Goal: Information Seeking & Learning: Learn about a topic

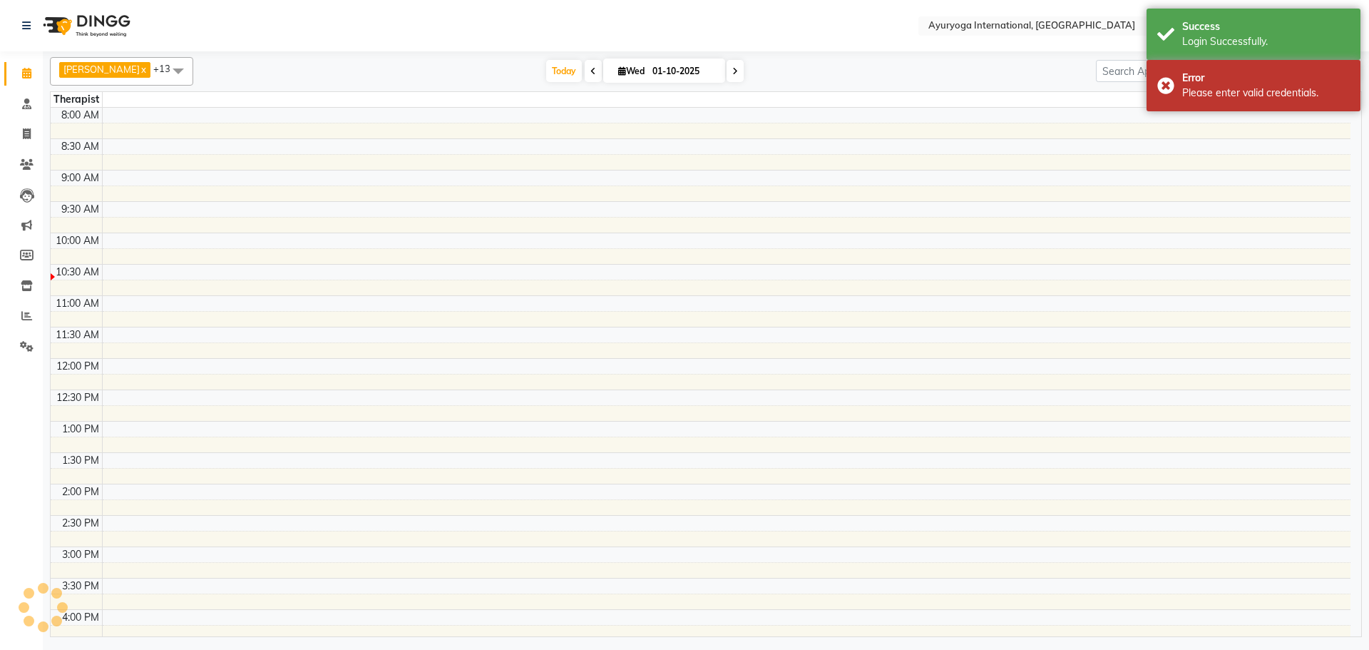
select select "en"
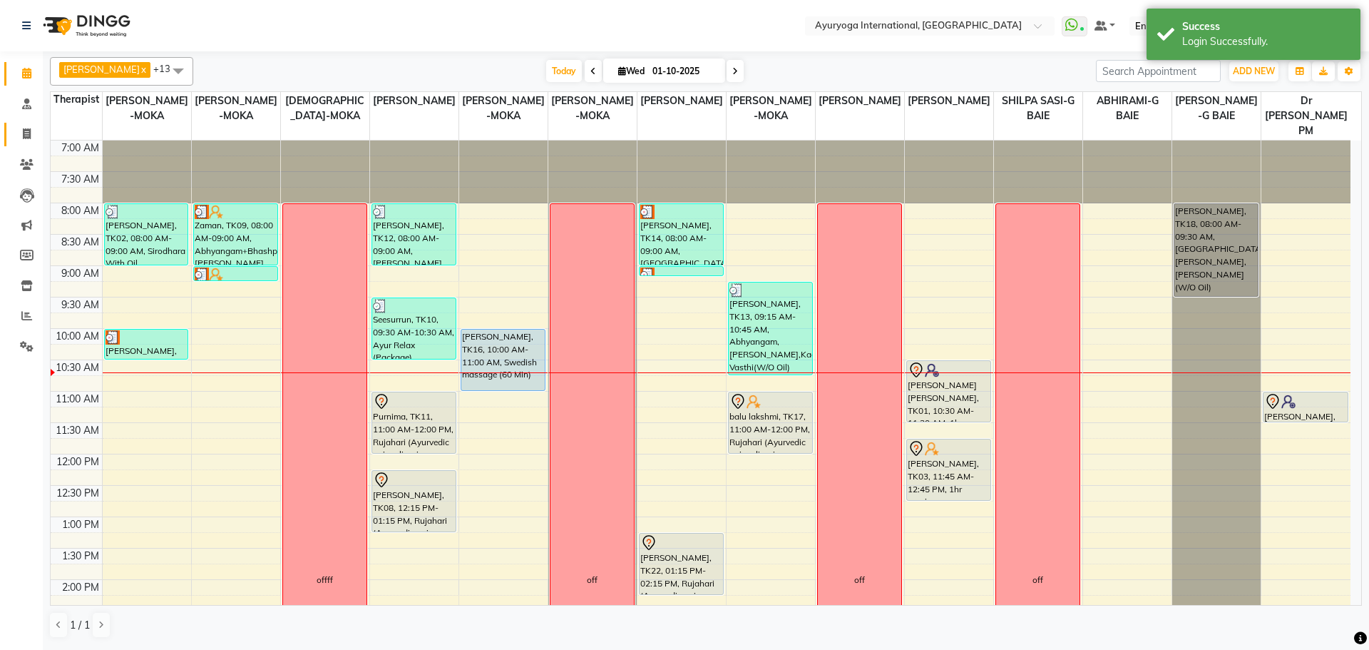
click at [35, 143] on link "Invoice" at bounding box center [21, 135] width 34 height 24
select select "service"
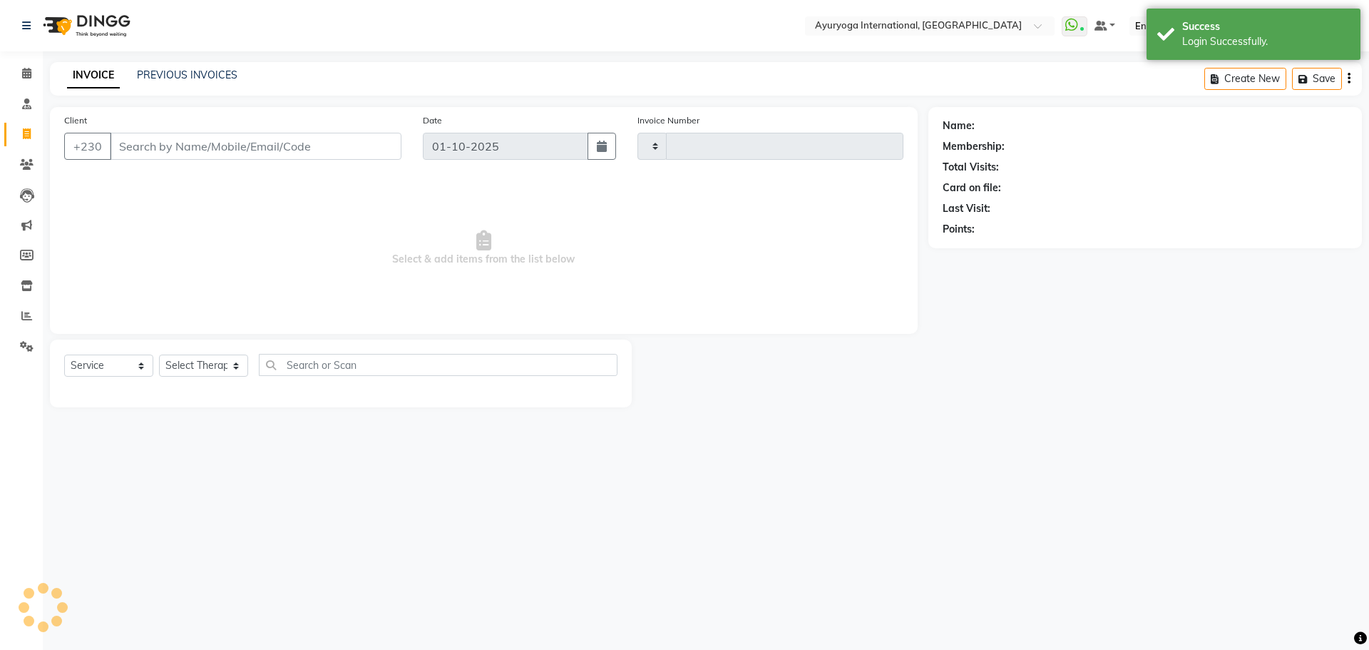
type input "5952"
select select "730"
click at [204, 81] on link "PREVIOUS INVOICES" at bounding box center [187, 74] width 101 height 13
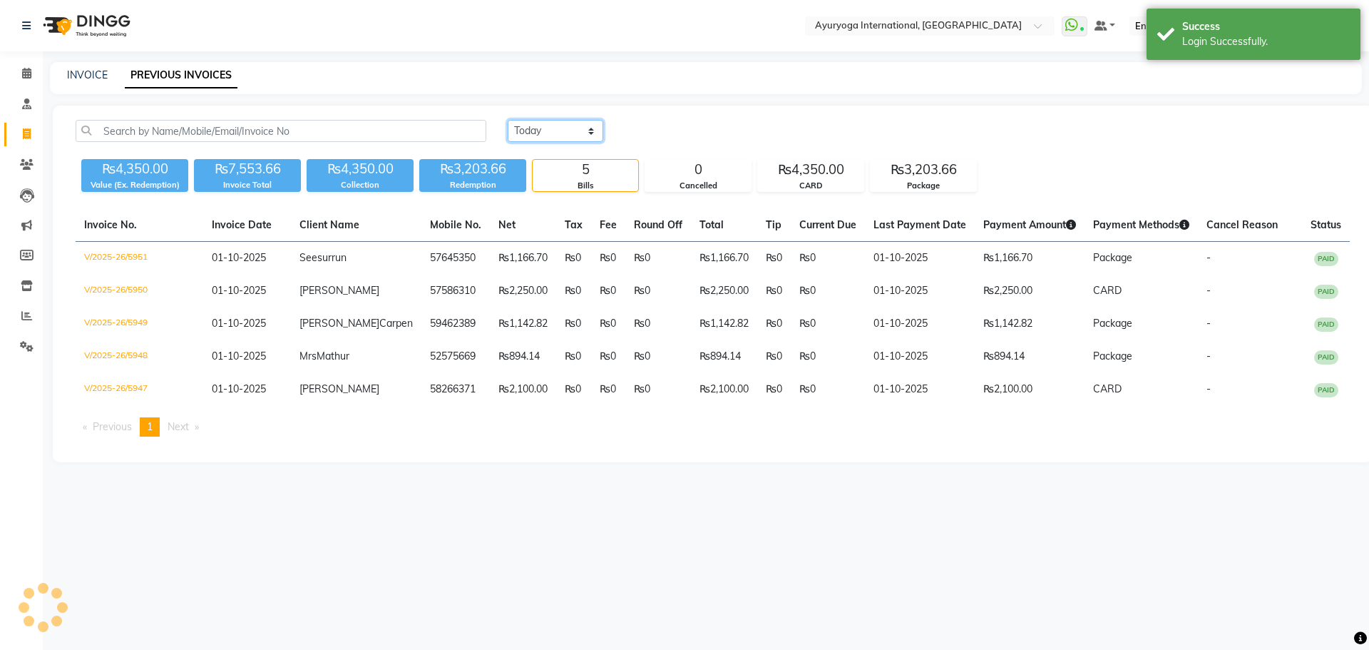
click at [531, 126] on select "Today Yesterday Custom Range" at bounding box center [556, 131] width 96 height 22
select select "yesterday"
click at [508, 120] on select "Today Yesterday Custom Range" at bounding box center [556, 131] width 96 height 22
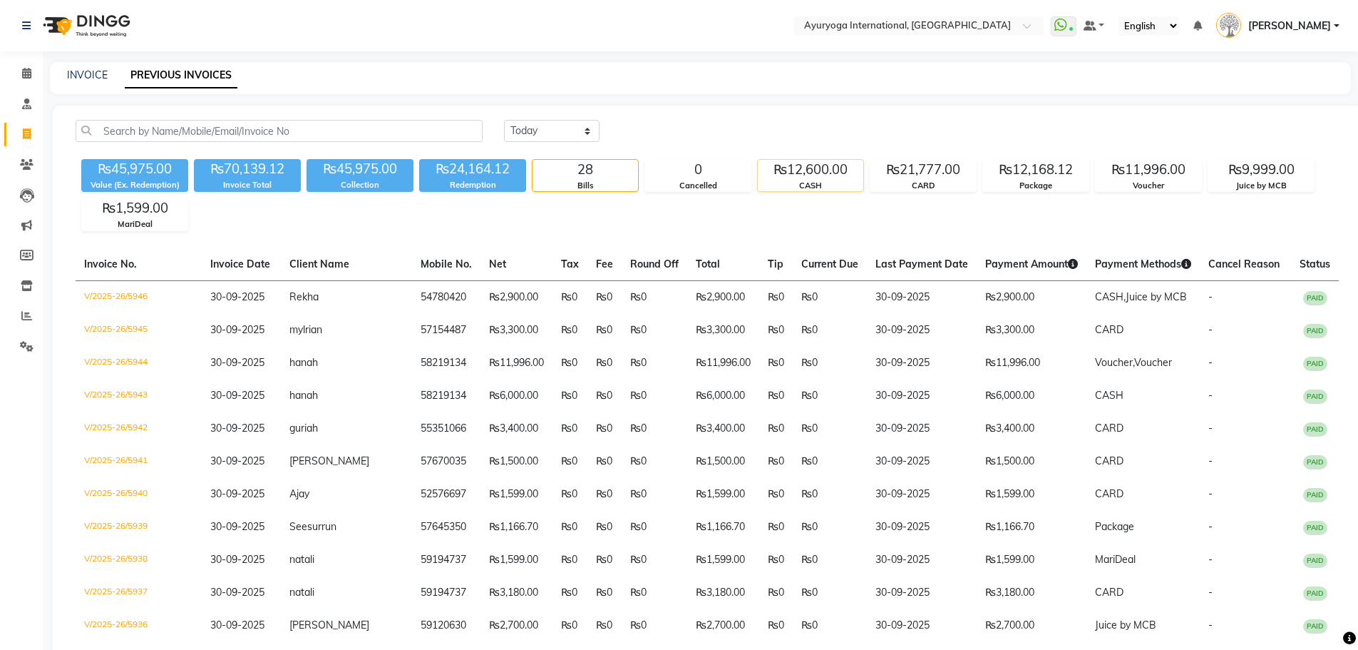
click at [836, 185] on div "CASH" at bounding box center [811, 186] width 106 height 12
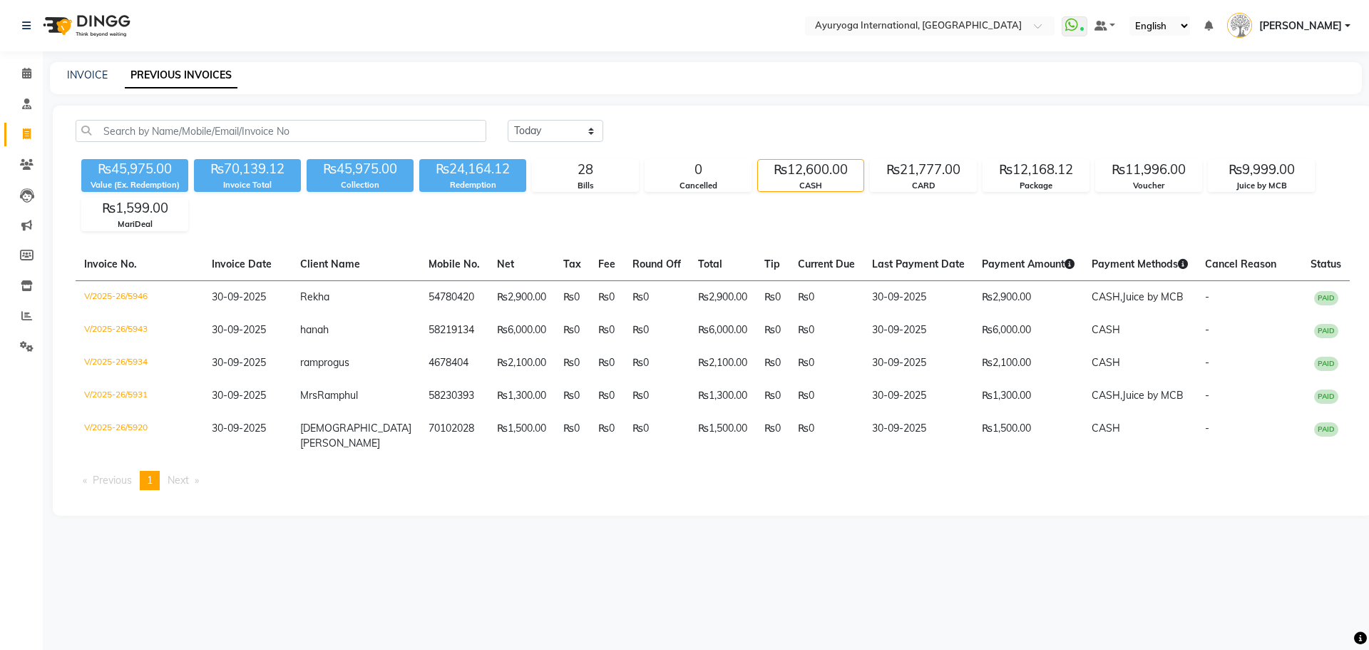
click at [613, 227] on div "₨45,975.00 Value (Ex. Redemption) ₨70,139.12 Invoice Total ₨45,975.00 Collectio…" at bounding box center [713, 192] width 1274 height 78
click at [938, 175] on div "₨21,777.00" at bounding box center [924, 170] width 106 height 20
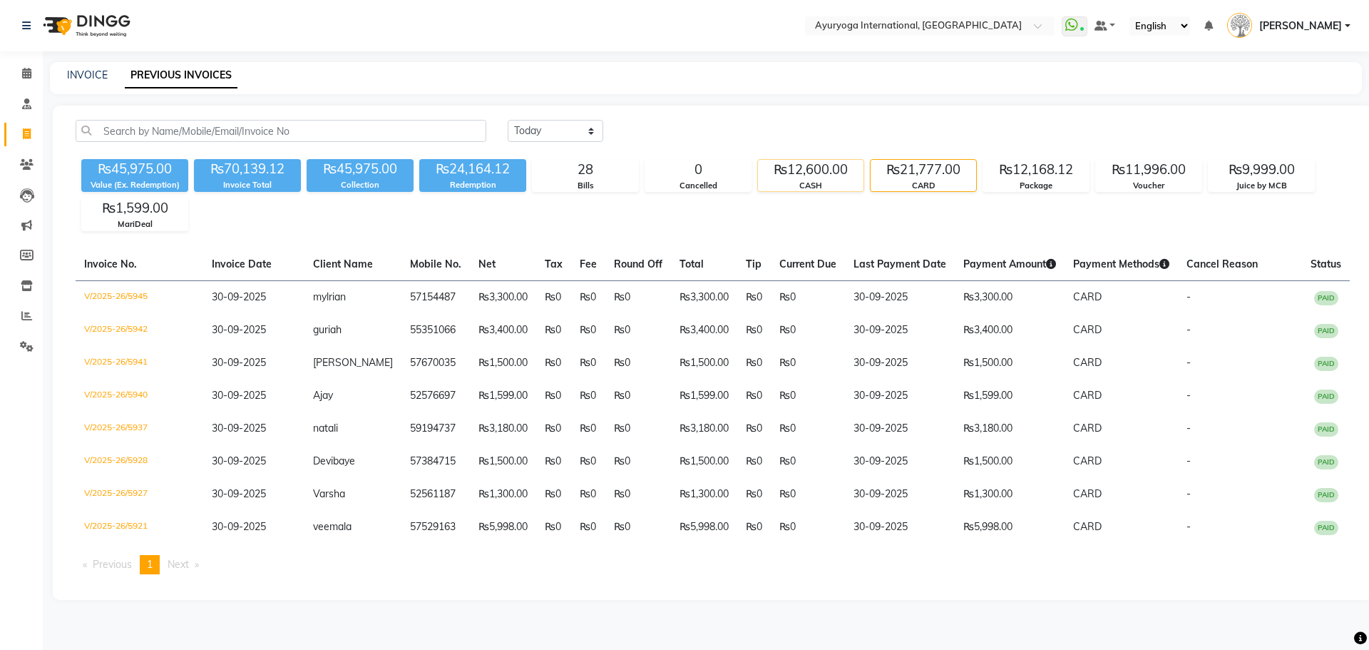
click at [779, 191] on div "CASH" at bounding box center [811, 186] width 106 height 12
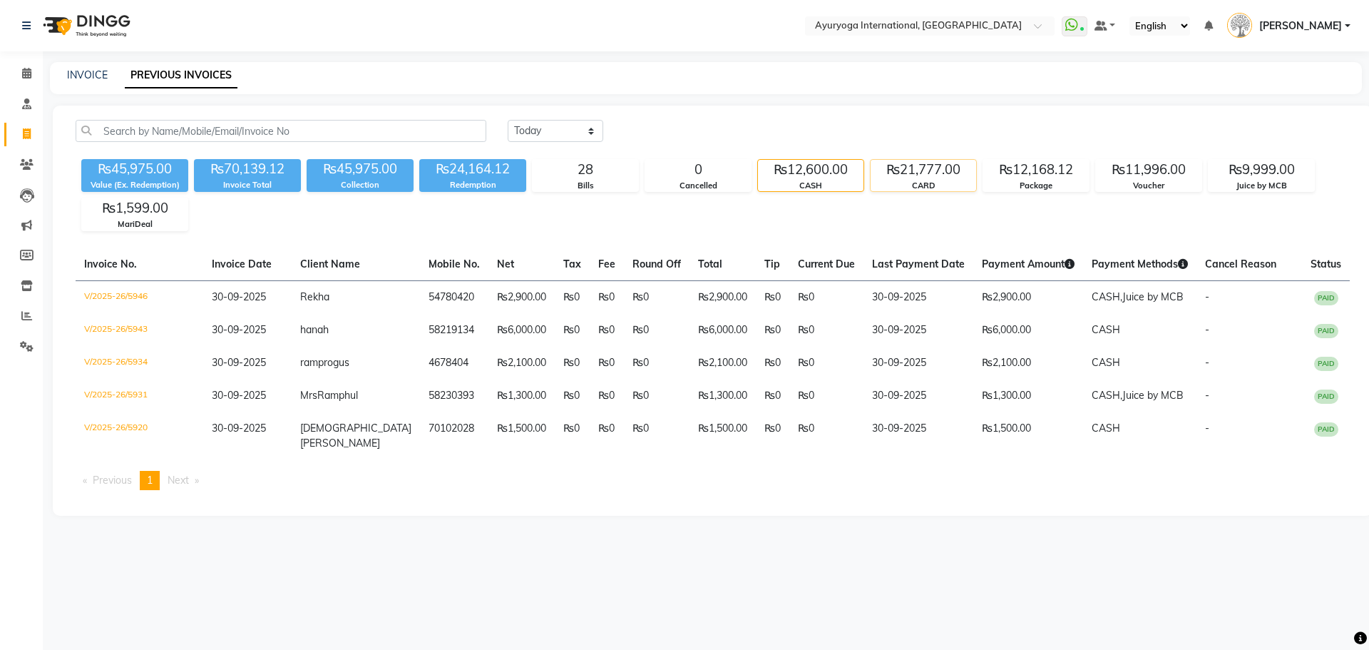
click at [931, 178] on div "₨21,777.00" at bounding box center [924, 170] width 106 height 20
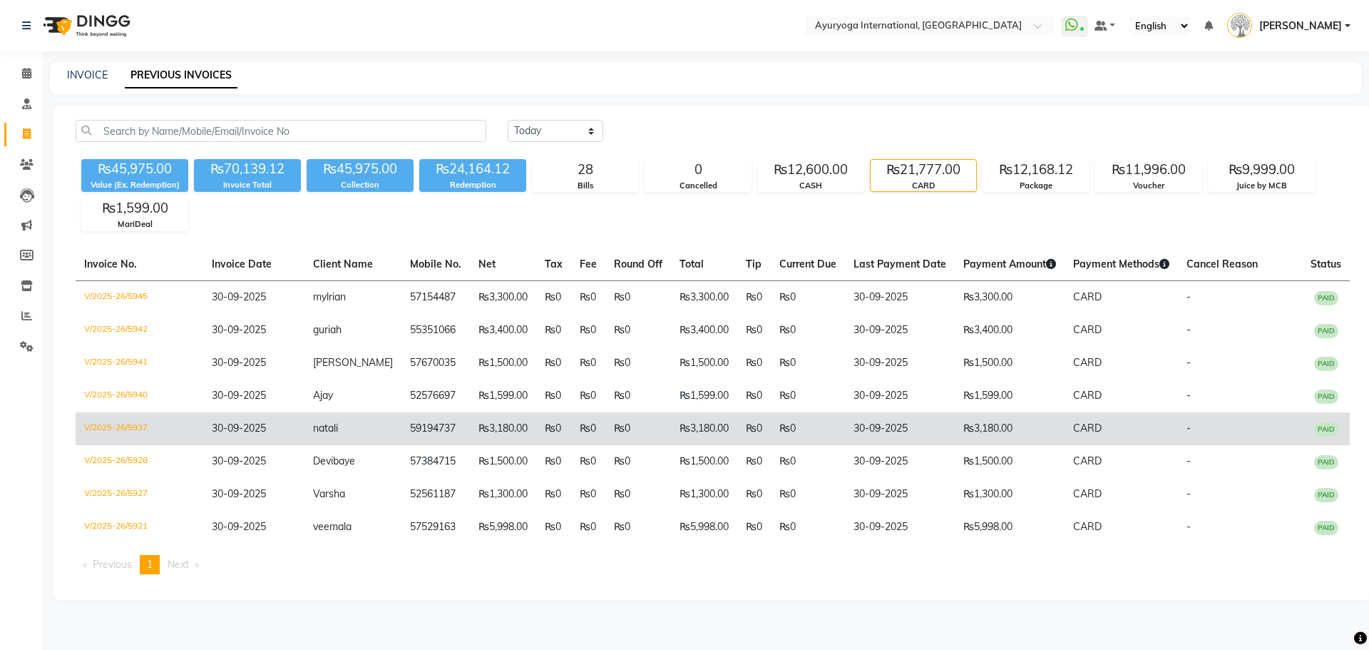
click at [429, 425] on td "59194737" at bounding box center [435, 428] width 68 height 33
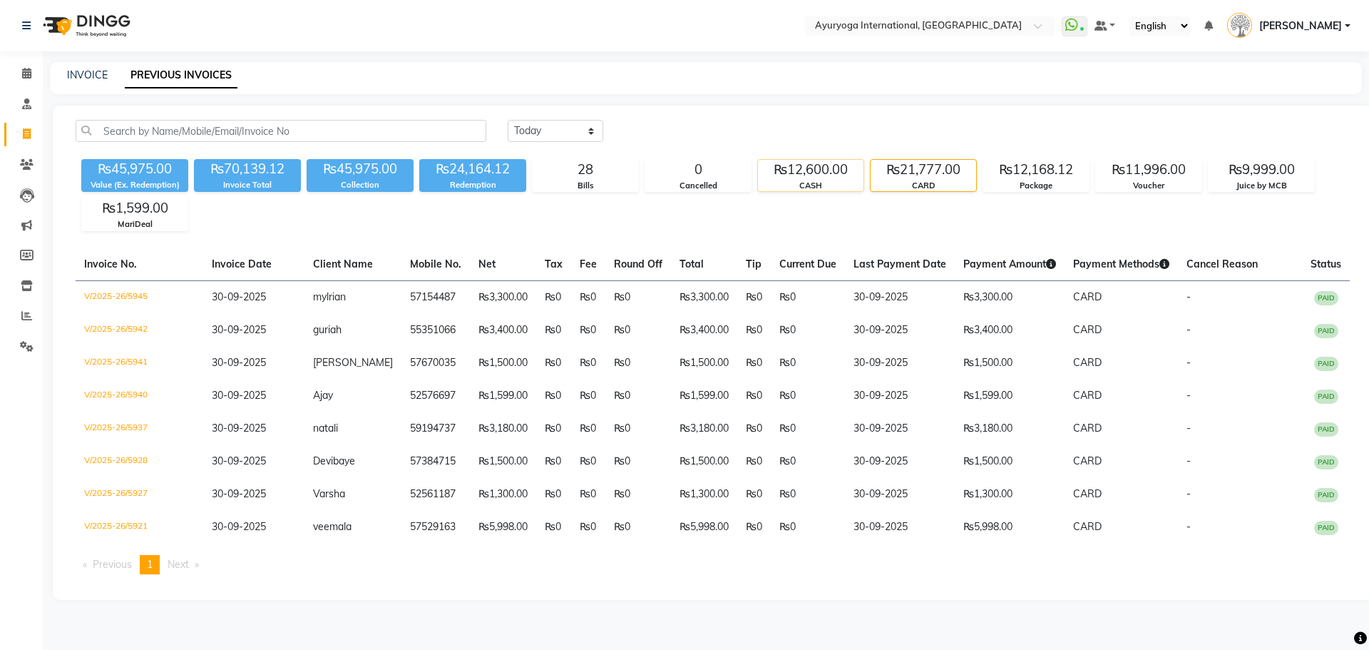
click at [809, 185] on div "CASH" at bounding box center [811, 186] width 106 height 12
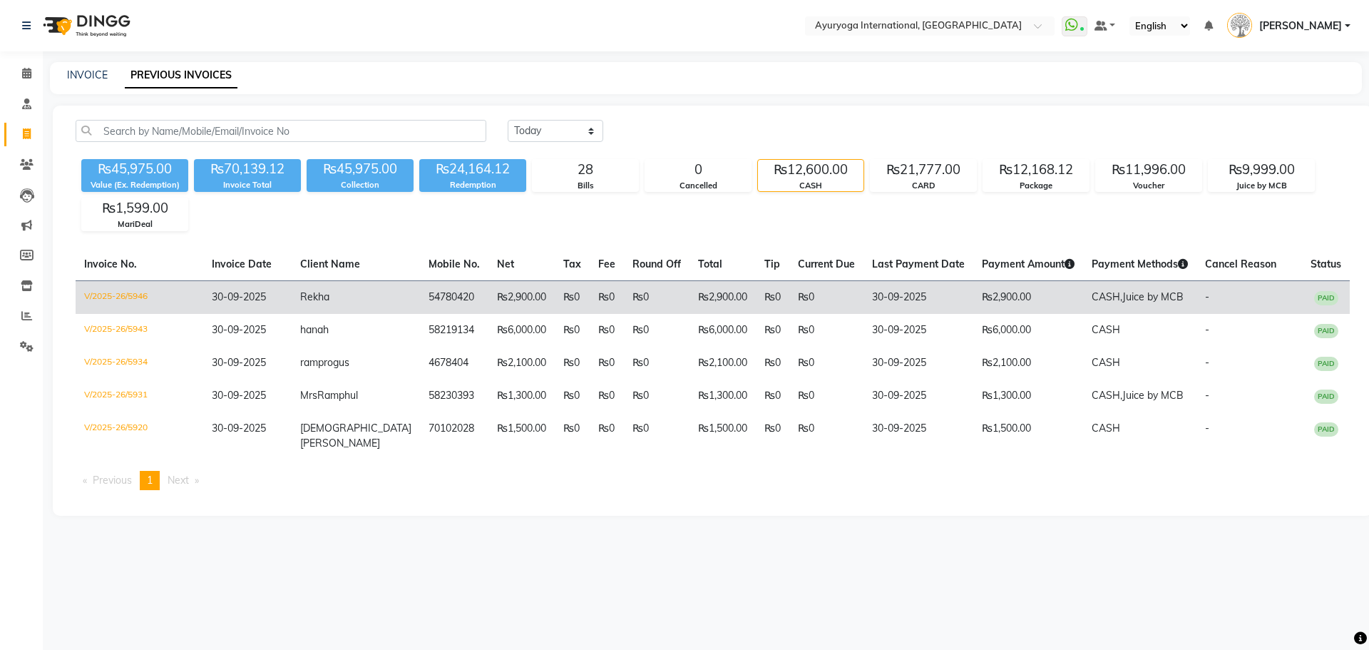
click at [493, 298] on td "₨2,900.00" at bounding box center [521, 297] width 66 height 34
click at [420, 299] on td "54780420" at bounding box center [454, 297] width 68 height 34
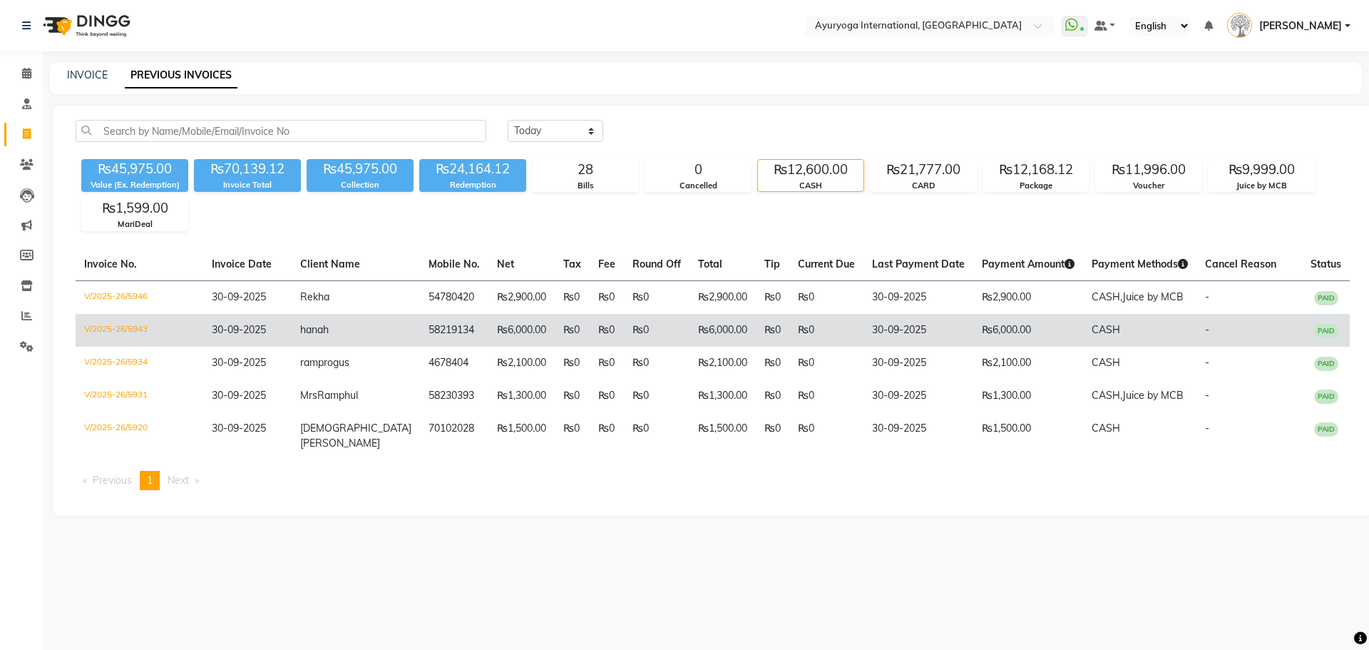
click at [420, 337] on td "58219134" at bounding box center [454, 330] width 68 height 33
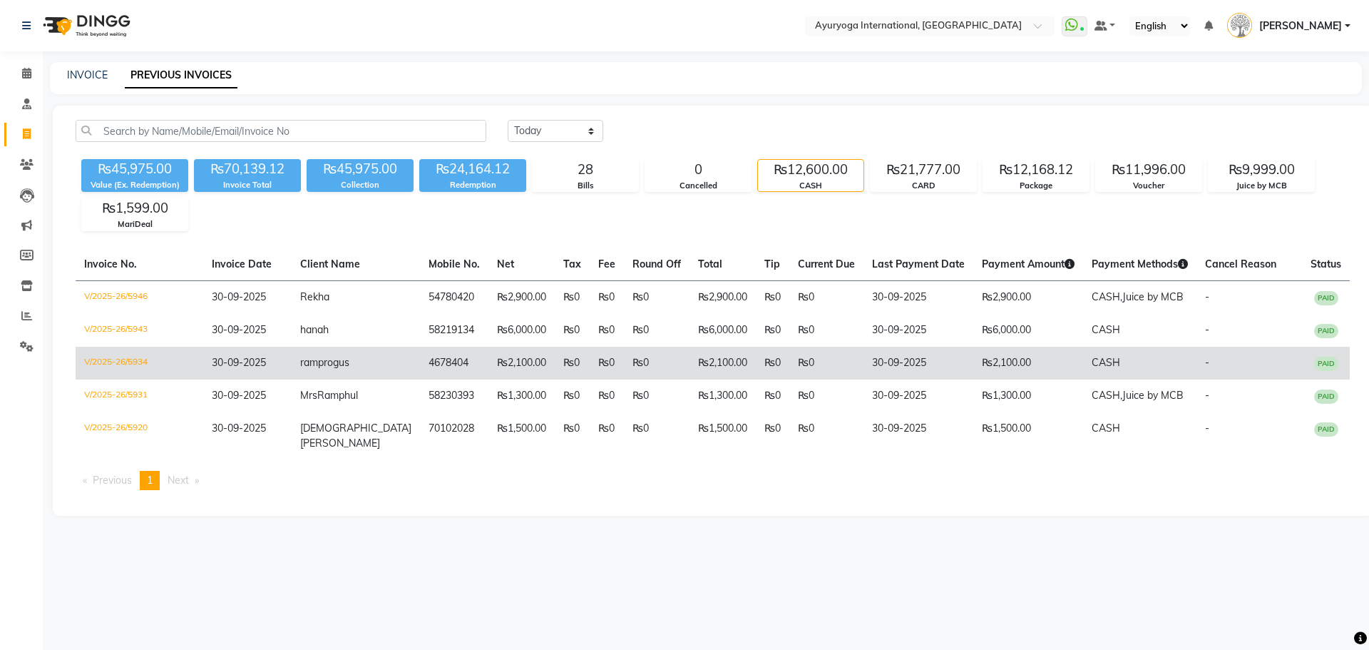
click at [420, 361] on td "4678404" at bounding box center [454, 363] width 68 height 33
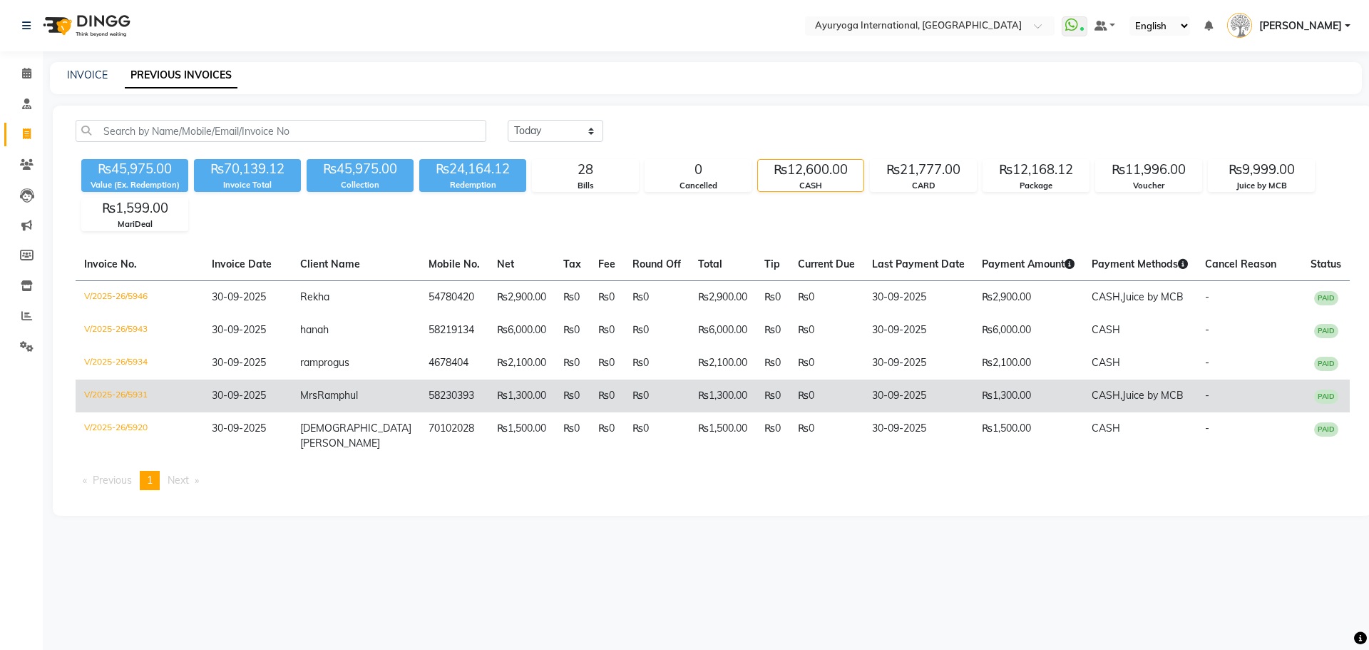
click at [420, 399] on td "58230393" at bounding box center [454, 395] width 68 height 33
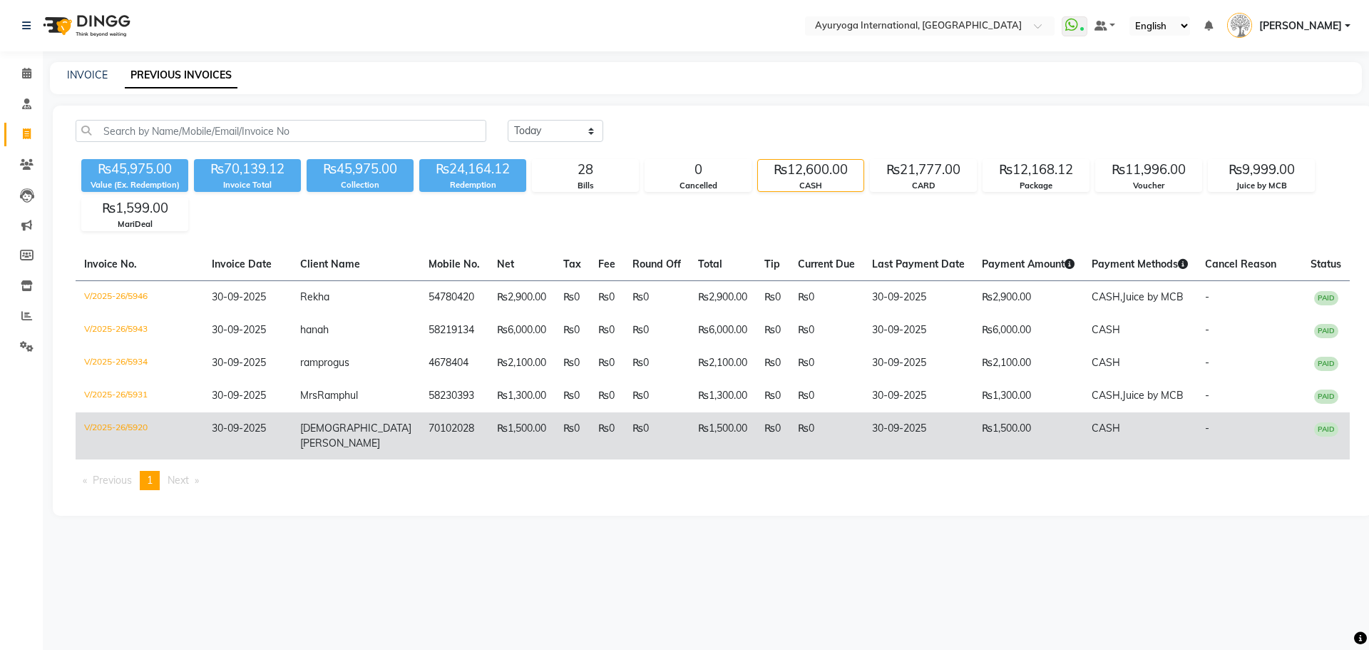
click at [381, 446] on td "Iman William" at bounding box center [356, 435] width 128 height 47
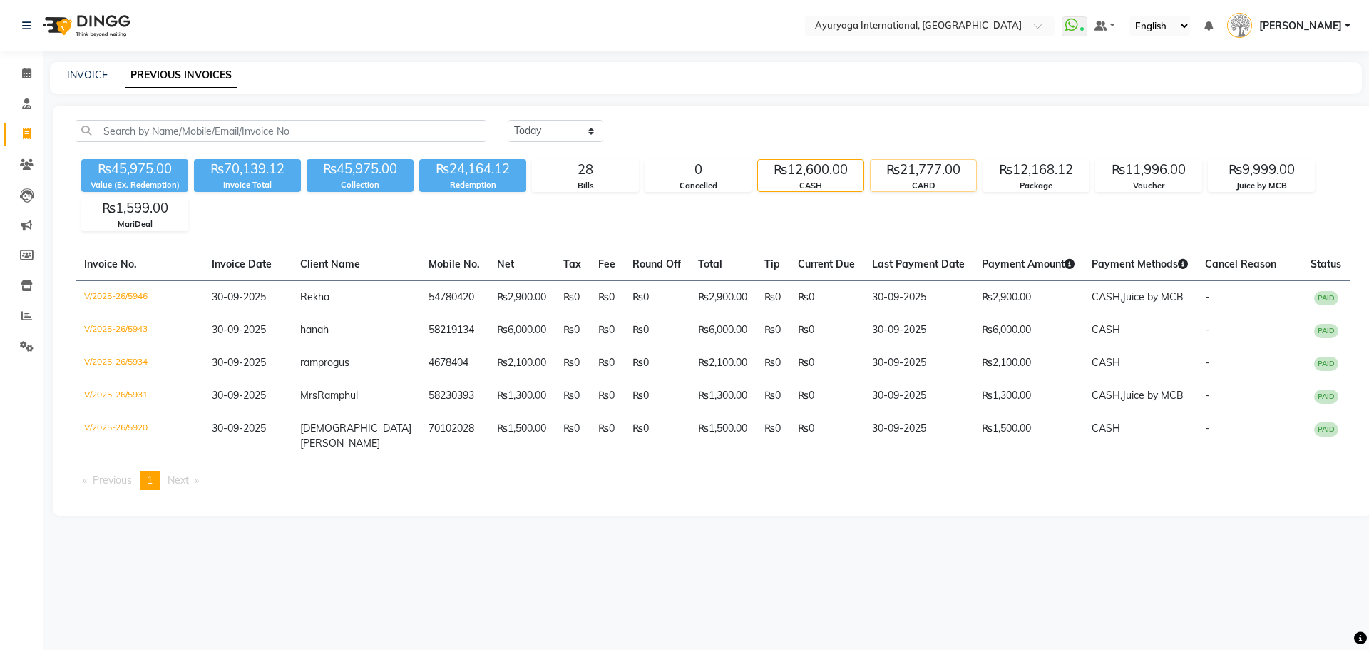
click at [911, 175] on div "₨21,777.00" at bounding box center [924, 170] width 106 height 20
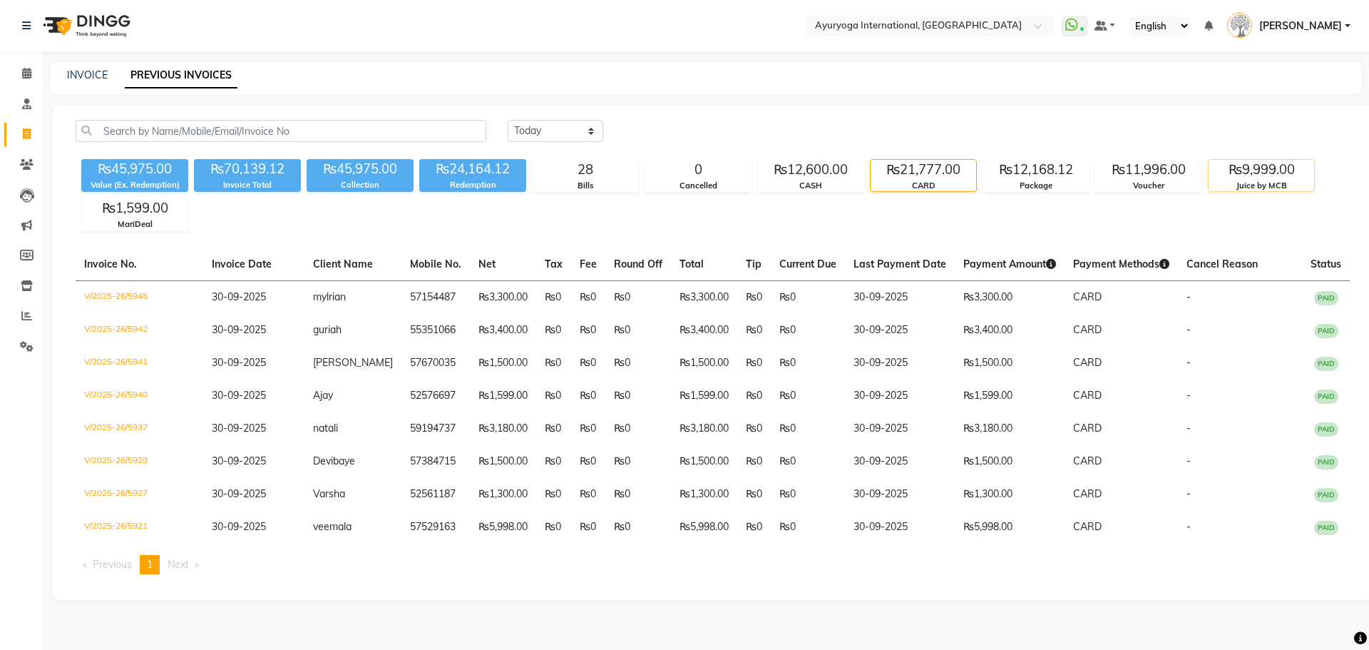
click at [1270, 180] on div "Juice by MCB" at bounding box center [1262, 186] width 106 height 12
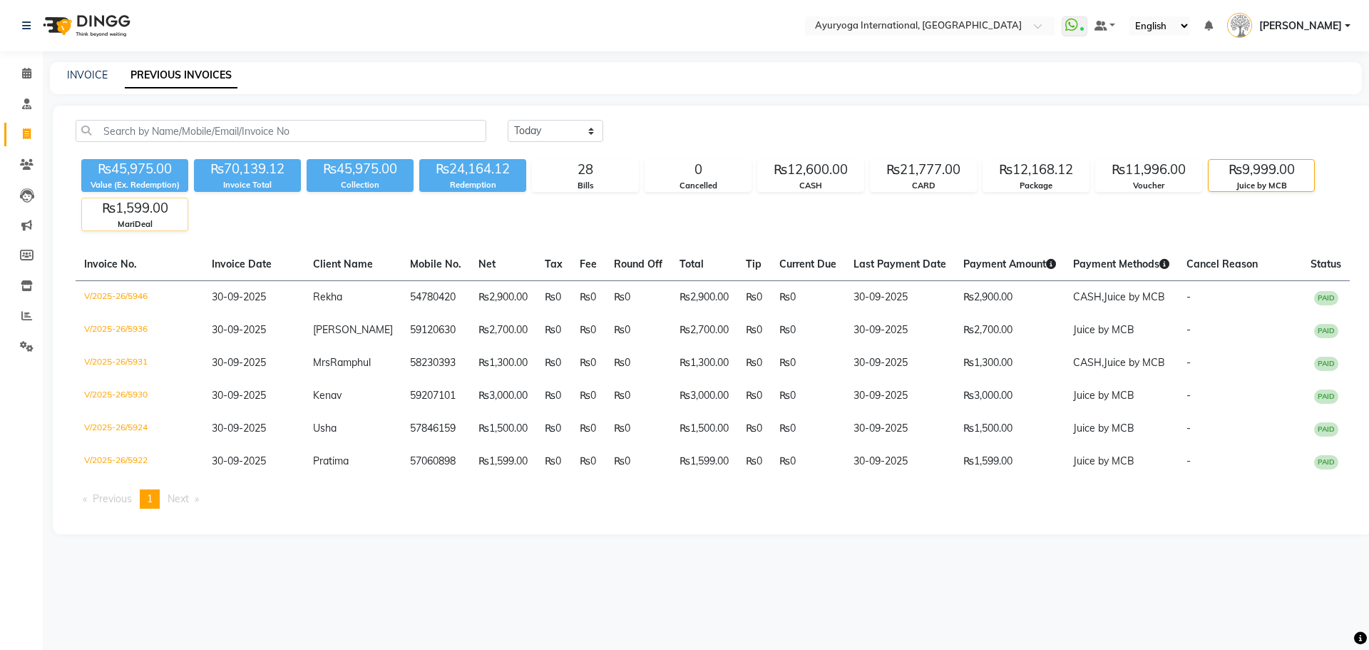
click at [117, 227] on div "MariDeal" at bounding box center [135, 224] width 106 height 12
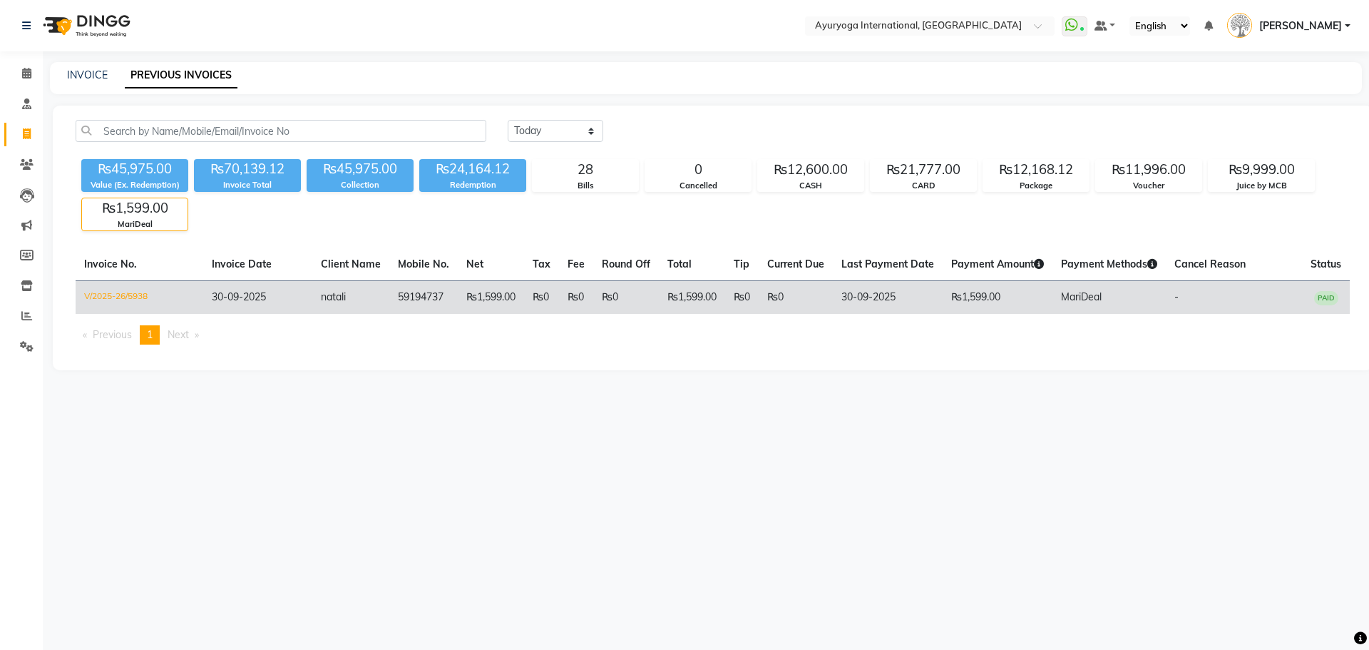
click at [423, 303] on td "59194737" at bounding box center [423, 297] width 68 height 34
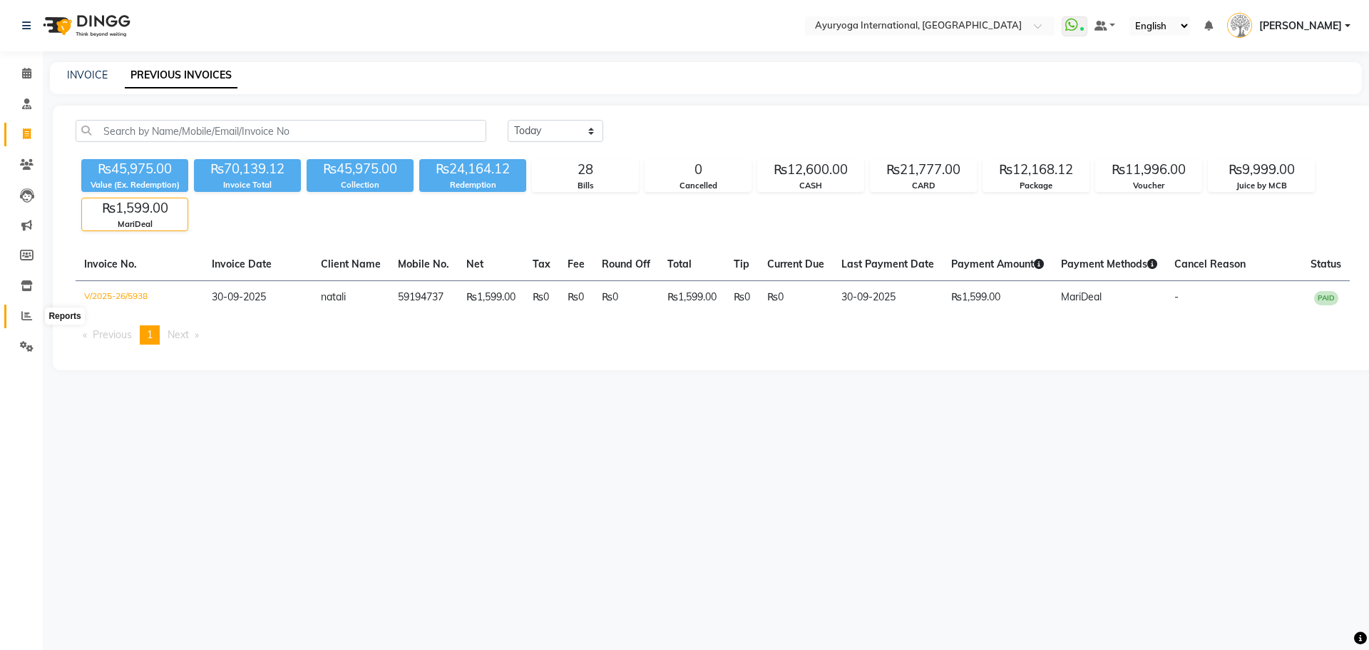
click at [18, 311] on span at bounding box center [26, 316] width 25 height 16
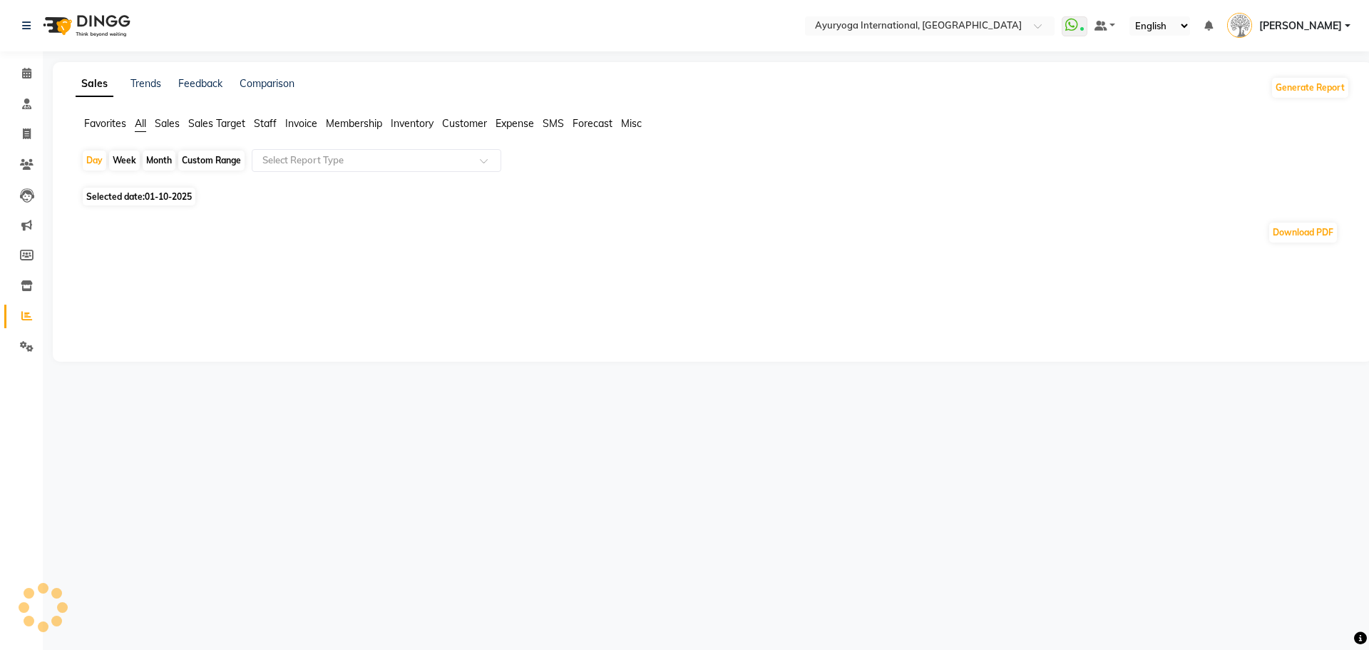
click at [516, 129] on span "Expense" at bounding box center [515, 123] width 39 height 13
click at [447, 169] on div "Select Report Type" at bounding box center [377, 160] width 250 height 23
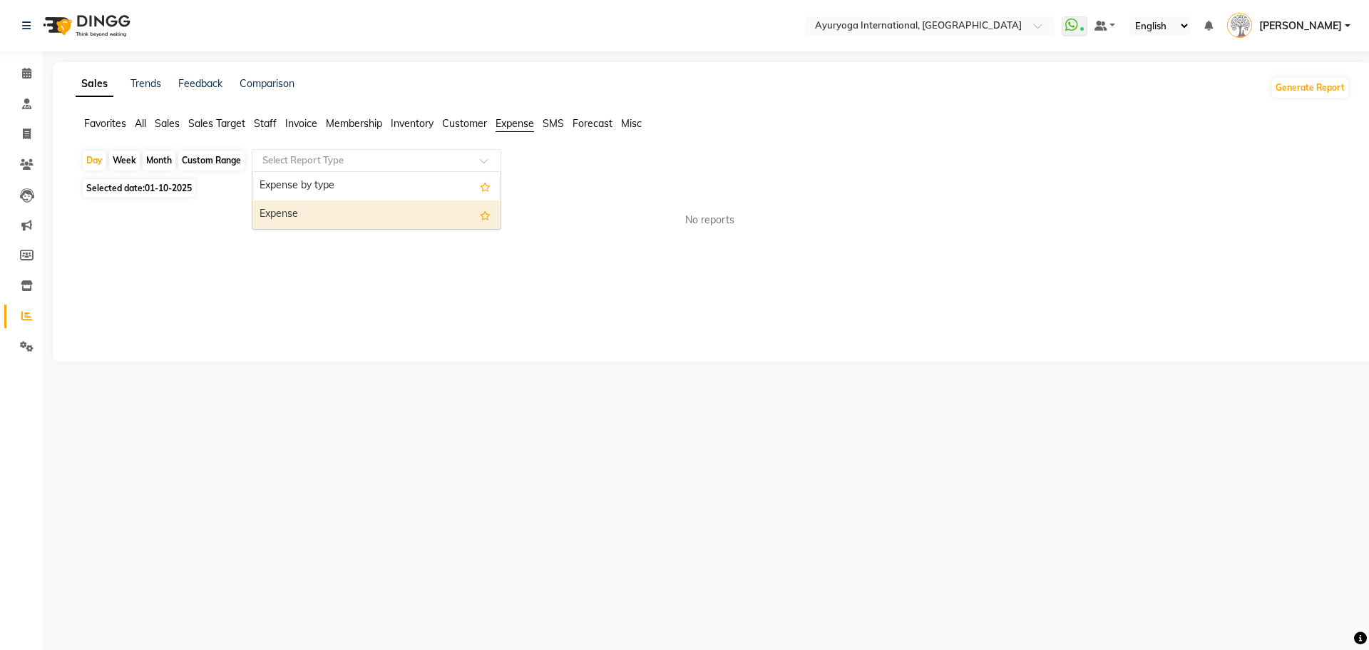
click at [421, 215] on div "Expense" at bounding box center [376, 214] width 248 height 29
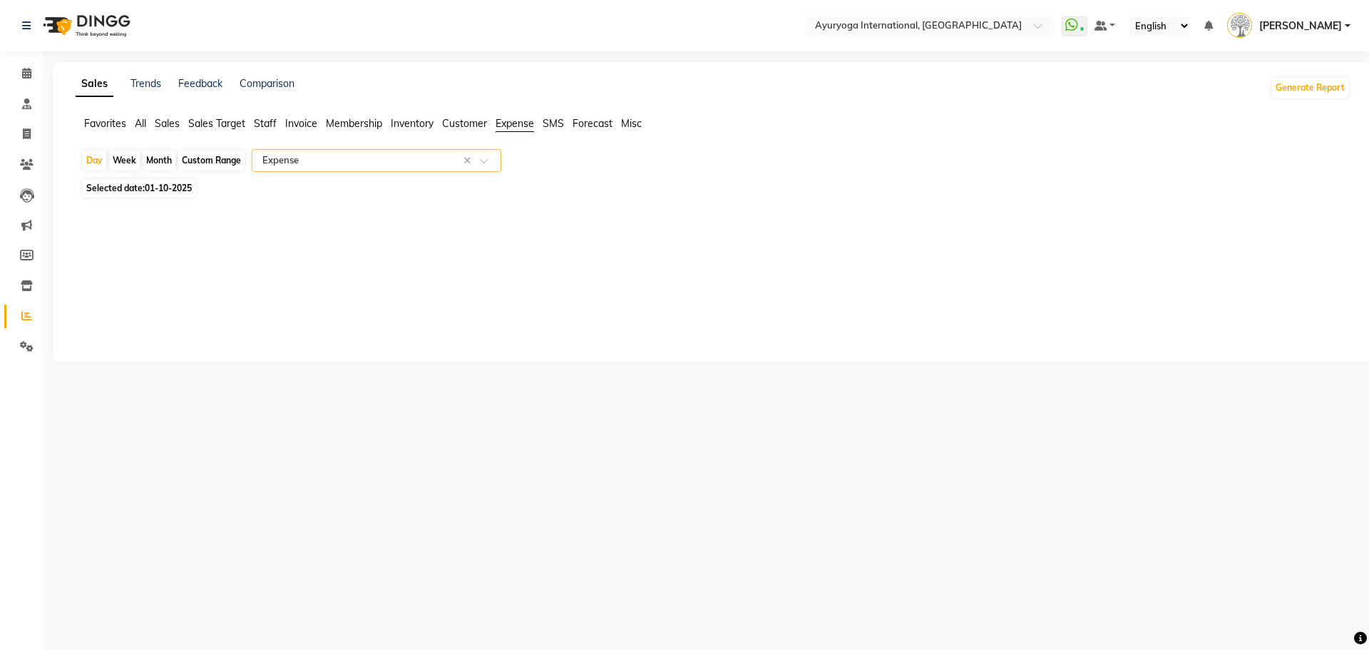
click at [175, 198] on div "Day Week Month Custom Range Select Report Type × Expense × Selected date: 01-10…" at bounding box center [713, 186] width 1274 height 75
click at [171, 192] on span "01-10-2025" at bounding box center [168, 188] width 47 height 11
select select "10"
select select "2025"
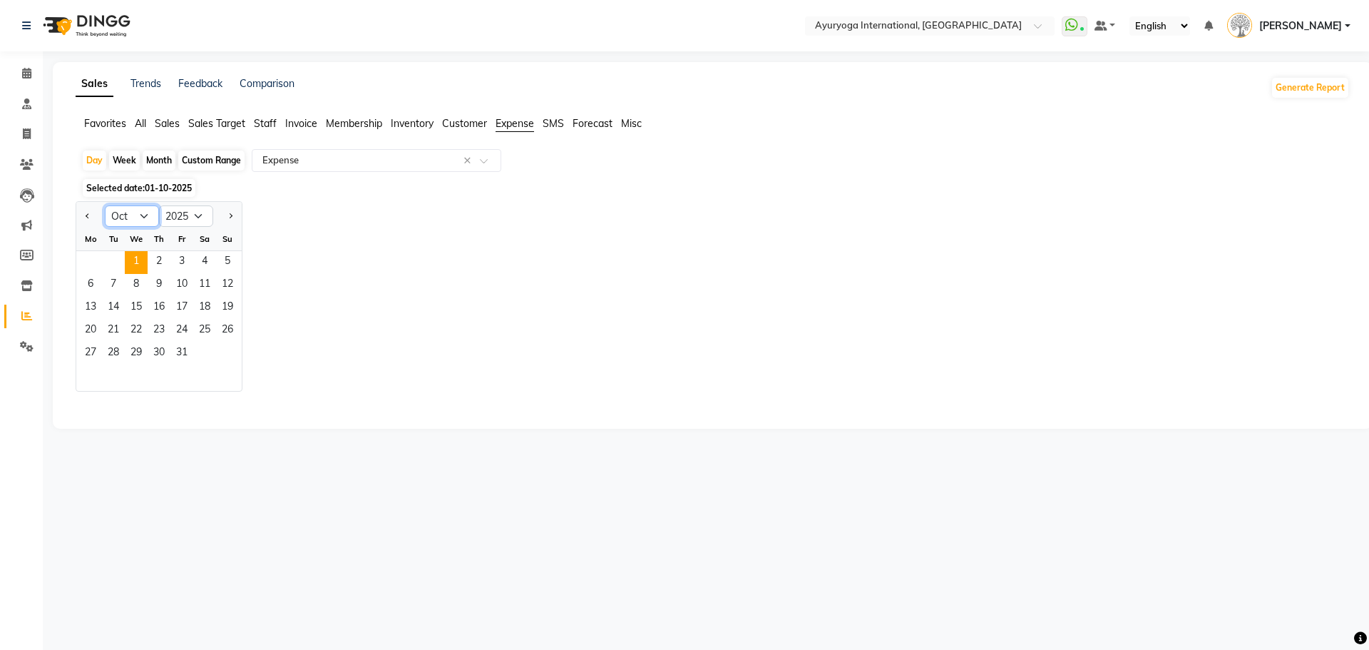
click at [129, 213] on select "Jan Feb Mar Apr May Jun Jul Aug Sep Oct Nov Dec" at bounding box center [132, 215] width 54 height 21
select select "9"
click at [105, 205] on select "Jan Feb Mar Apr May Jun Jul Aug Sep Oct Nov Dec" at bounding box center [132, 215] width 54 height 21
click at [113, 357] on span "30" at bounding box center [113, 353] width 23 height 23
select select "full_report"
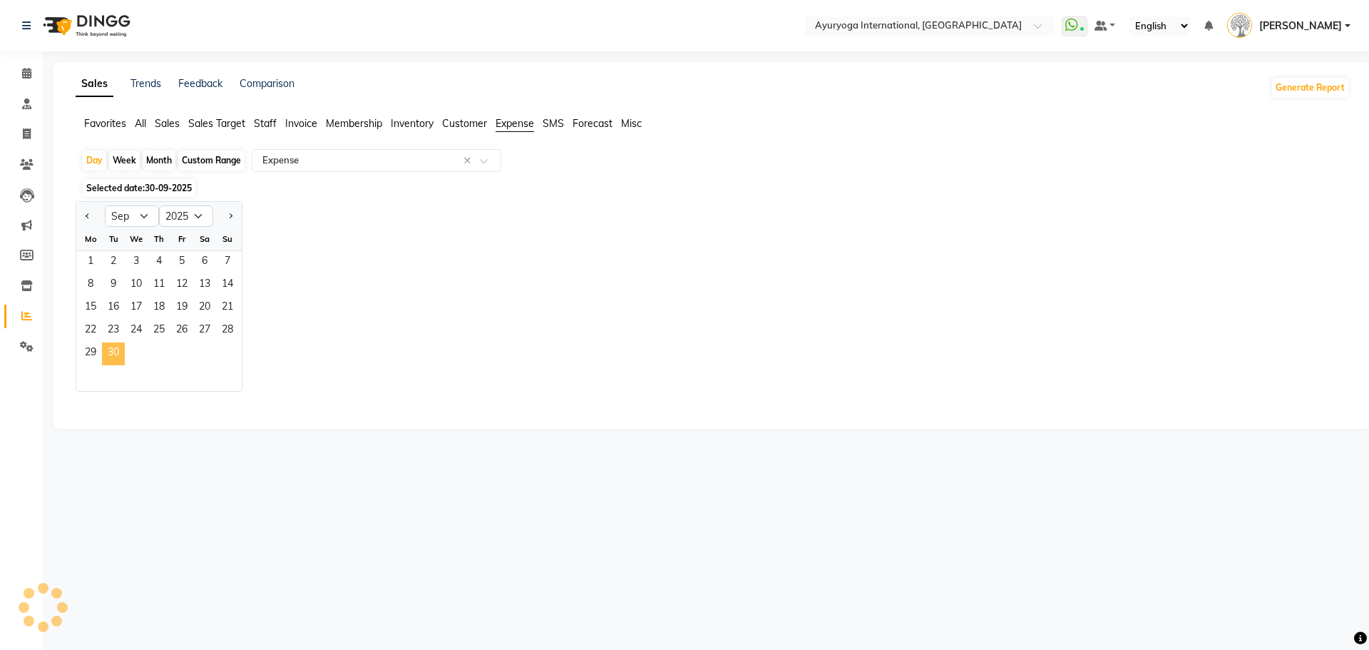
select select "csv"
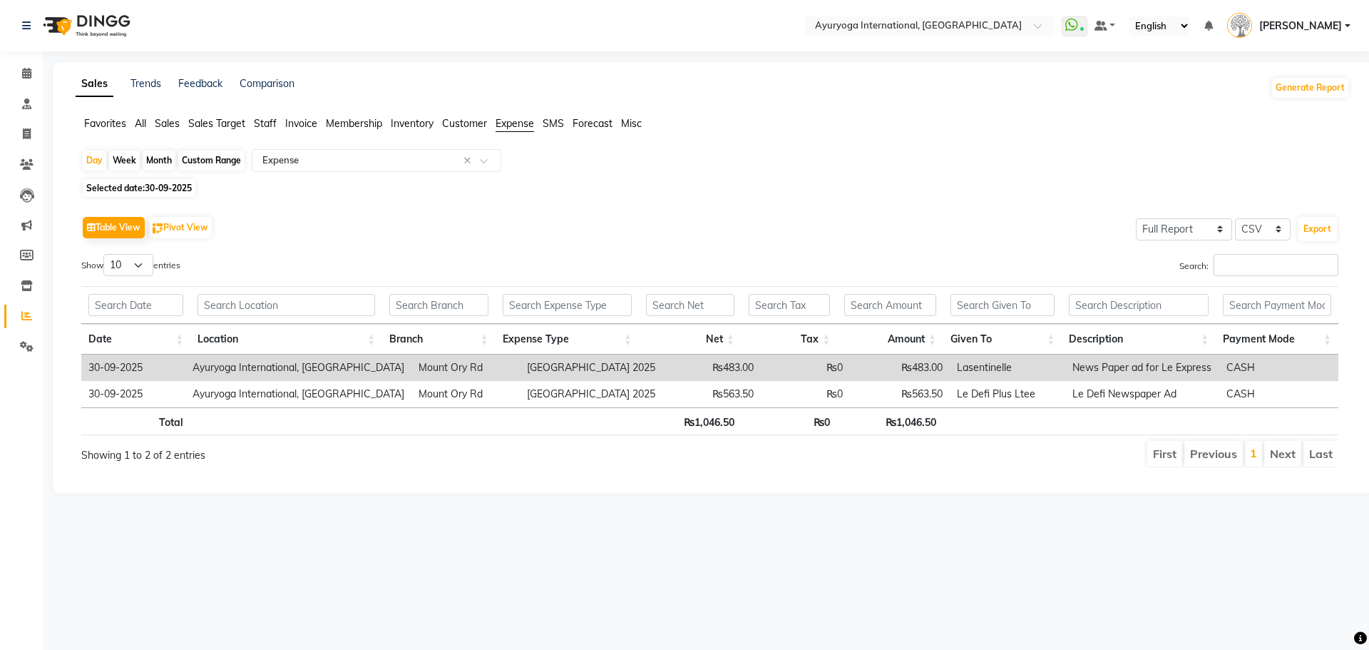
click at [511, 230] on div "Table View Pivot View Select Full Report Filtered Report Select CSV PDF Export" at bounding box center [709, 227] width 1257 height 30
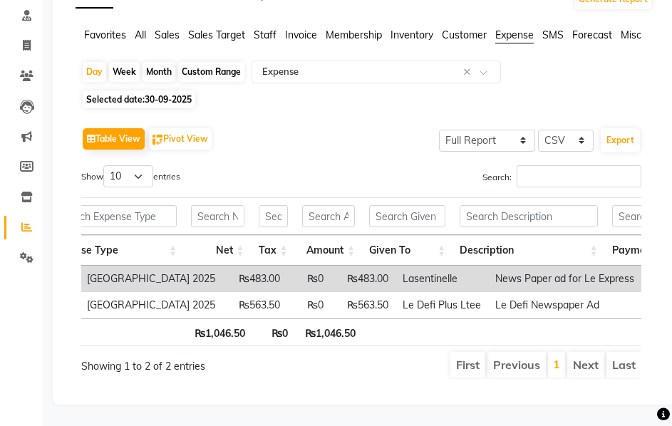
scroll to position [0, 393]
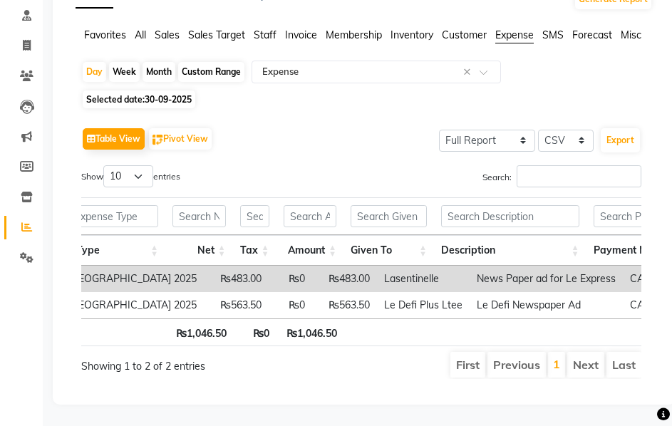
click at [210, 266] on td "₨483.00" at bounding box center [236, 279] width 65 height 26
copy td "483.00"
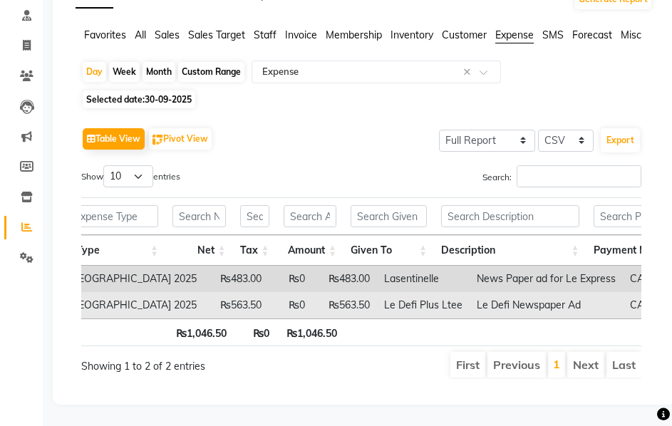
click at [312, 292] on td "₨563.50" at bounding box center [344, 305] width 65 height 26
copy td "563.50"
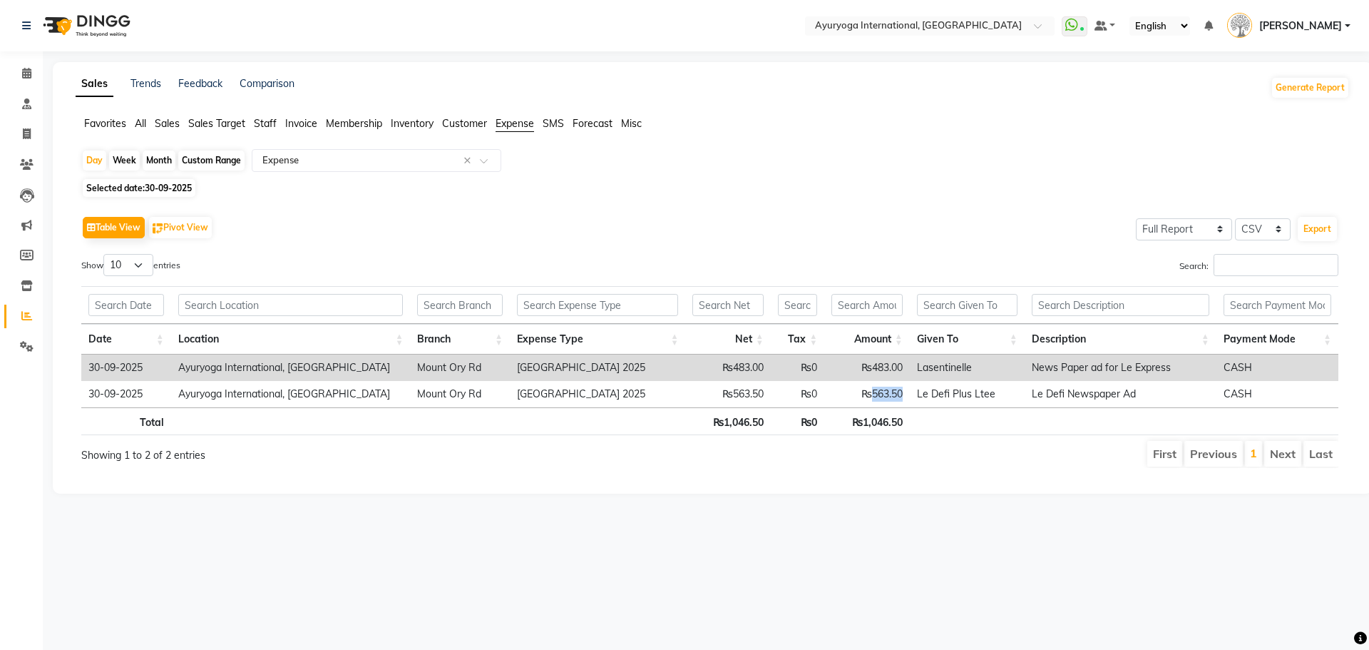
scroll to position [0, 0]
click at [1194, 145] on app-reports "Favorites All Sales Sales Target Staff Invoice Membership Inventory Customer Ex…" at bounding box center [712, 297] width 1291 height 363
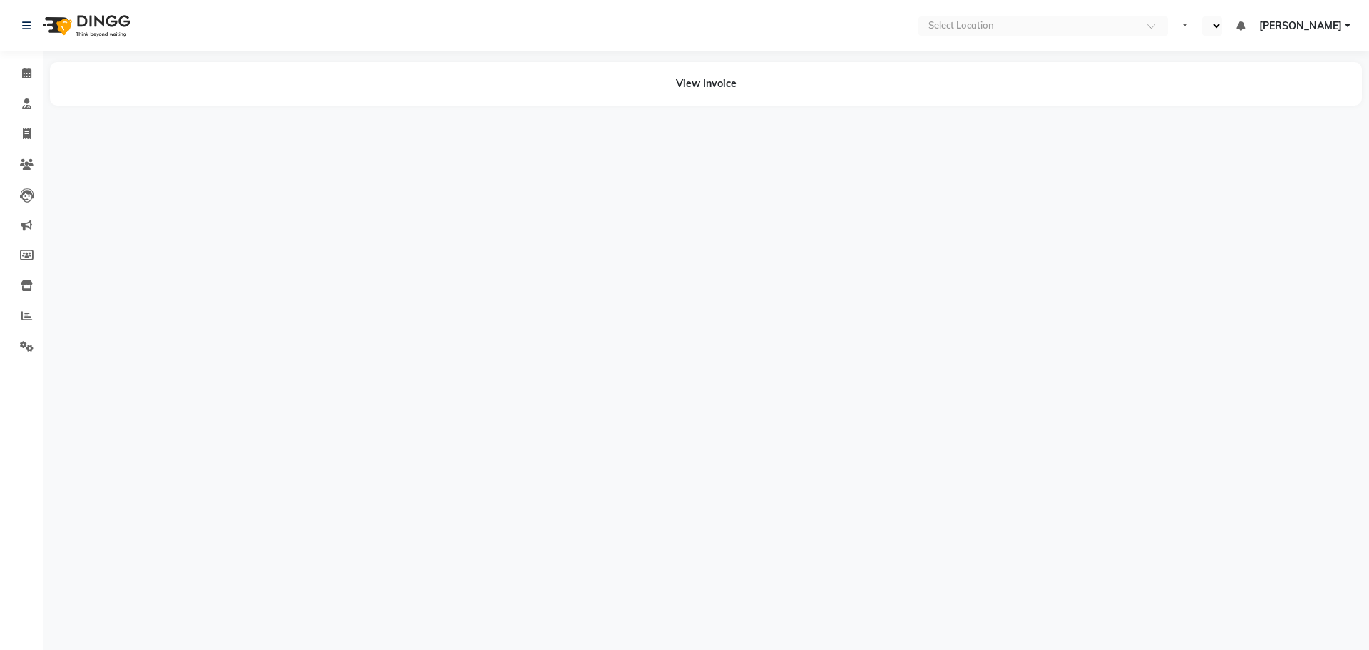
select select "en"
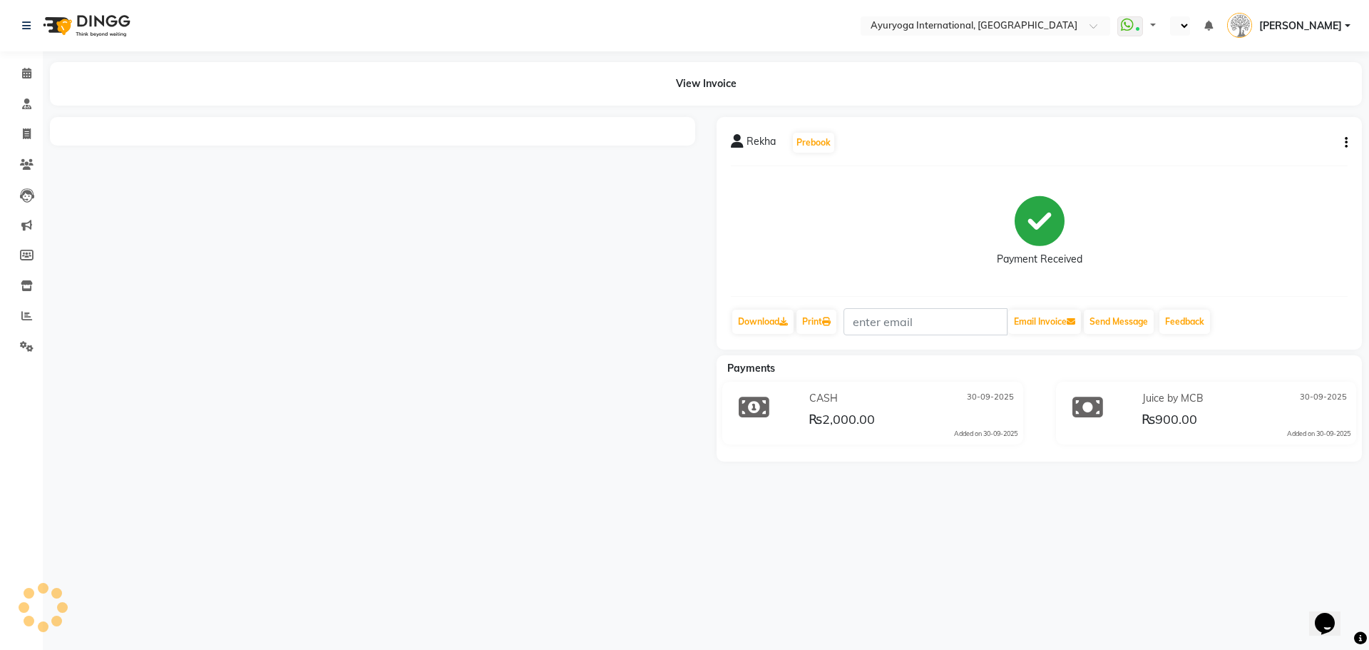
select select "en"
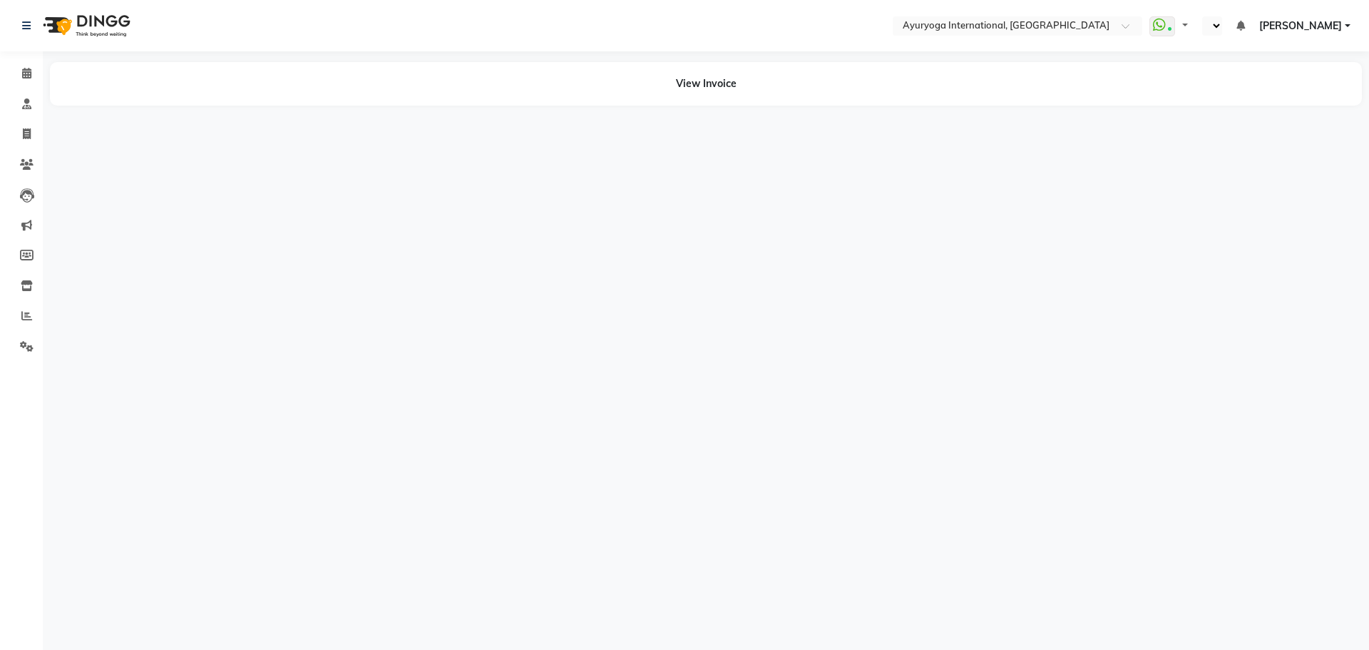
select select "en"
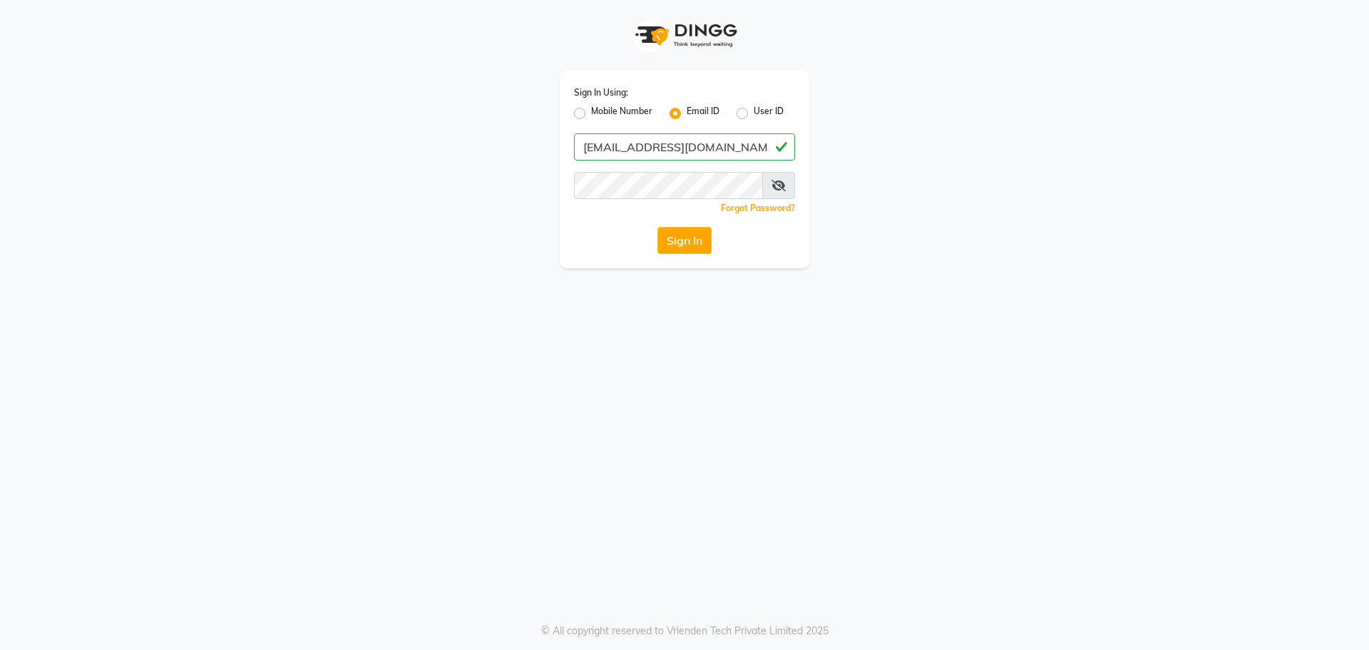
type input "[EMAIL_ADDRESS][DOMAIN_NAME]"
click at [657, 227] on button "Sign In" at bounding box center [684, 240] width 54 height 27
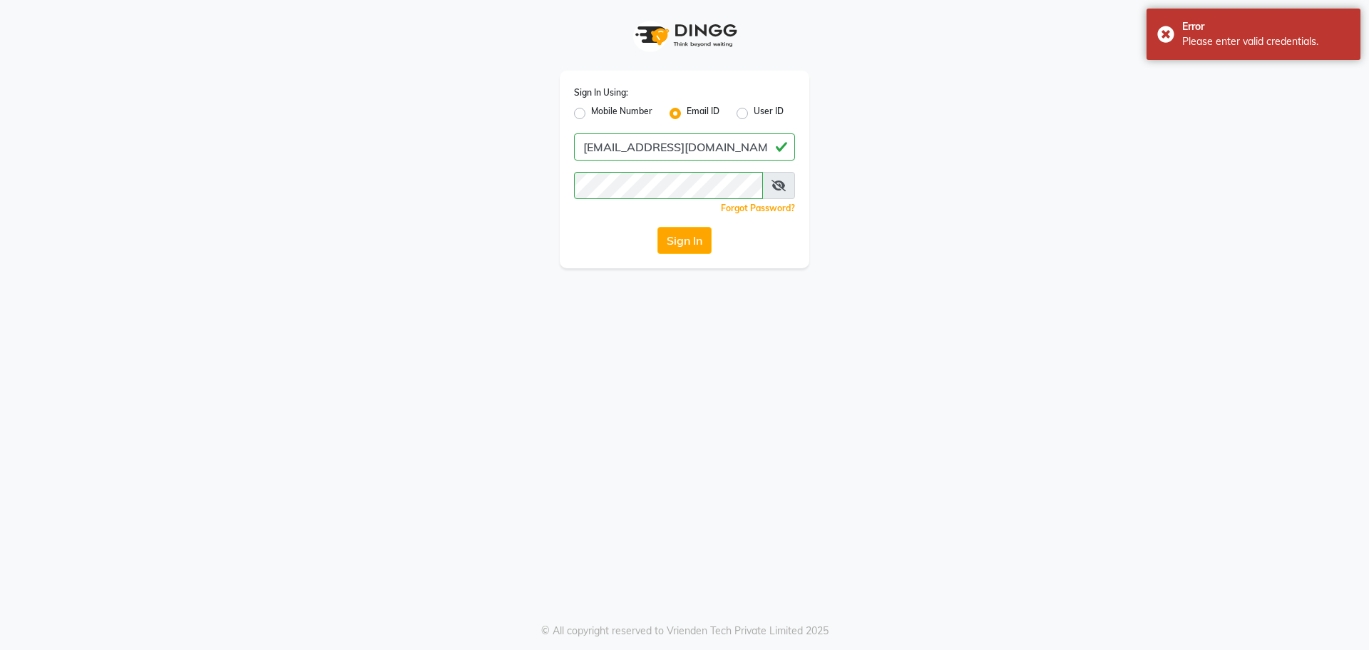
click at [788, 186] on span at bounding box center [778, 185] width 33 height 27
click at [786, 179] on span at bounding box center [778, 185] width 33 height 27
click at [783, 186] on icon at bounding box center [779, 185] width 14 height 11
click at [657, 227] on button "Sign In" at bounding box center [684, 240] width 54 height 27
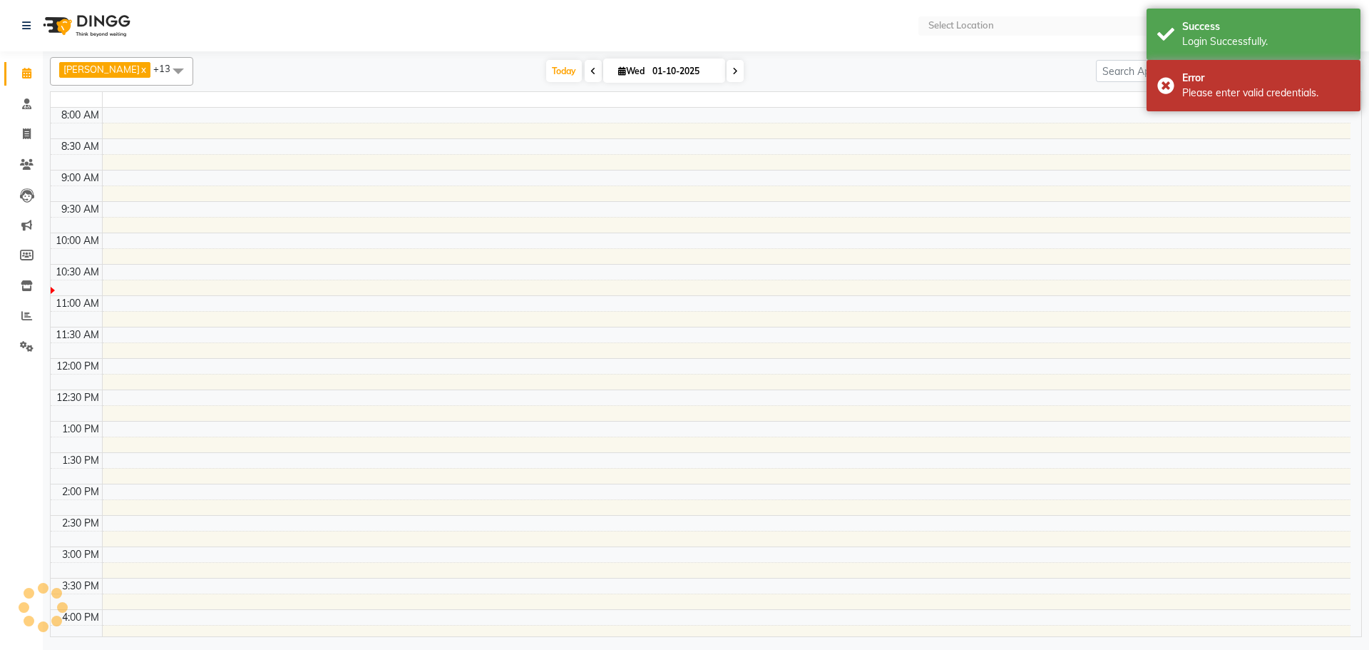
select select "en"
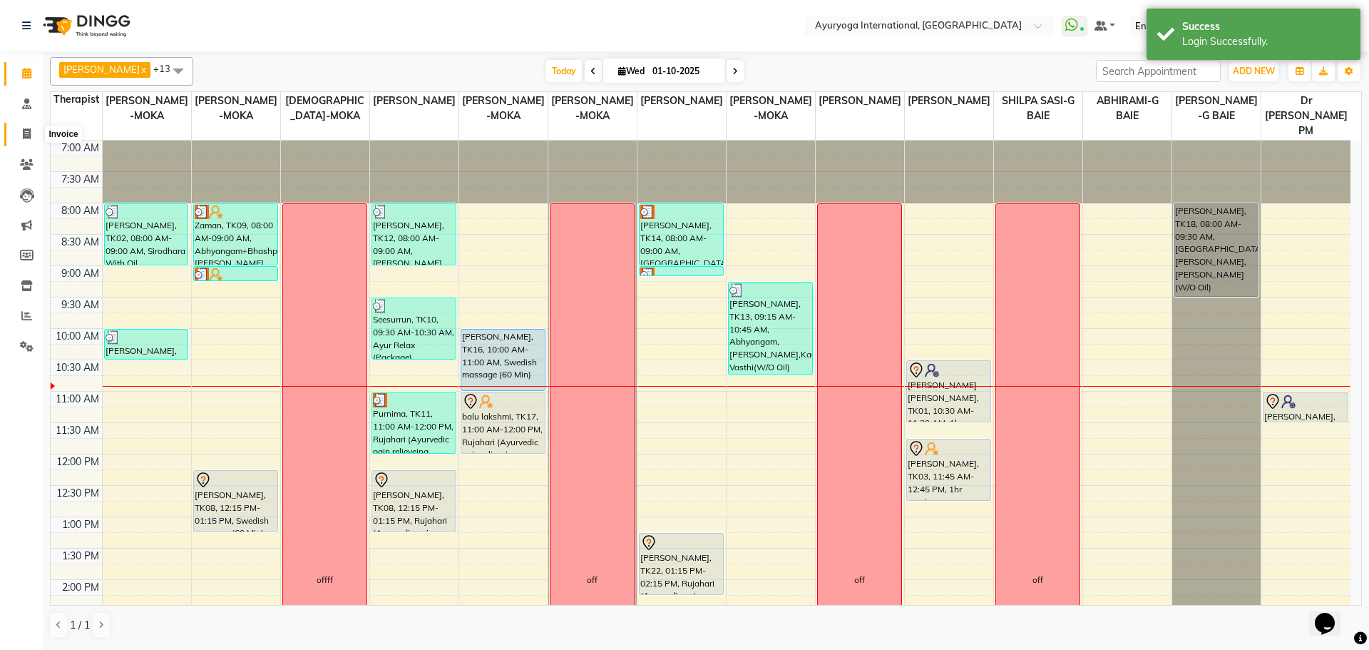
click at [25, 133] on icon at bounding box center [27, 133] width 8 height 11
select select "service"
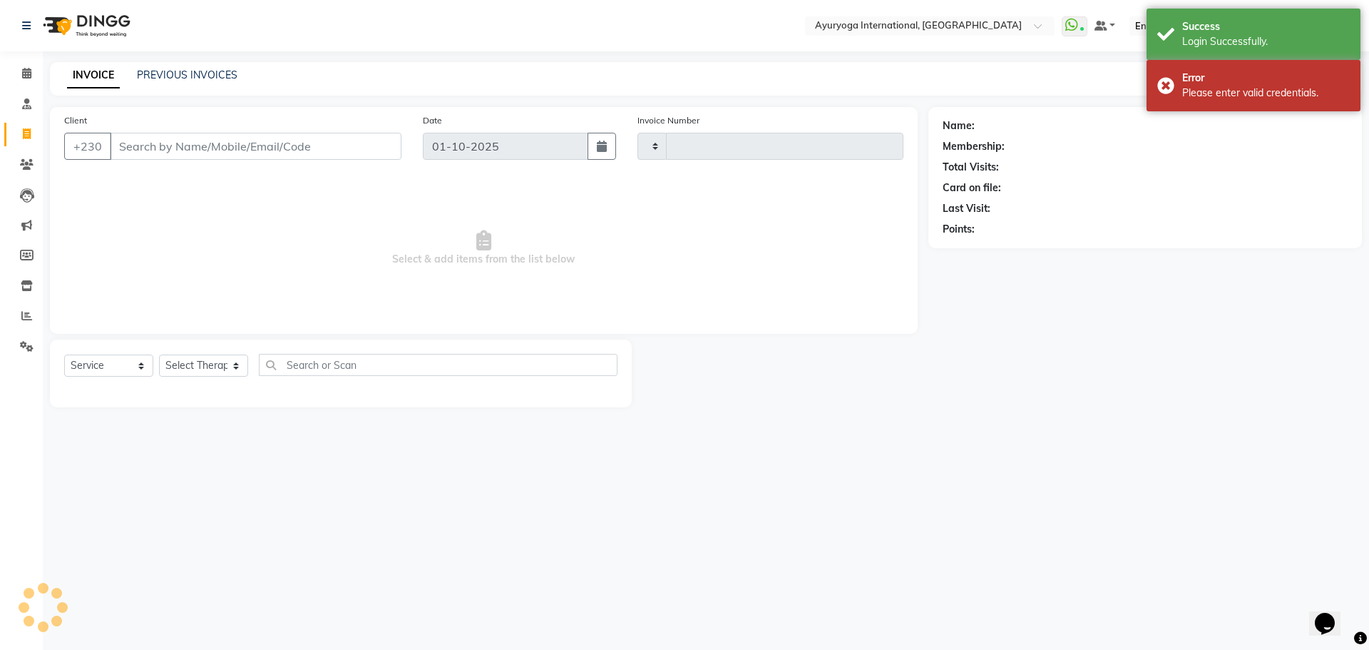
type input "5953"
select select "730"
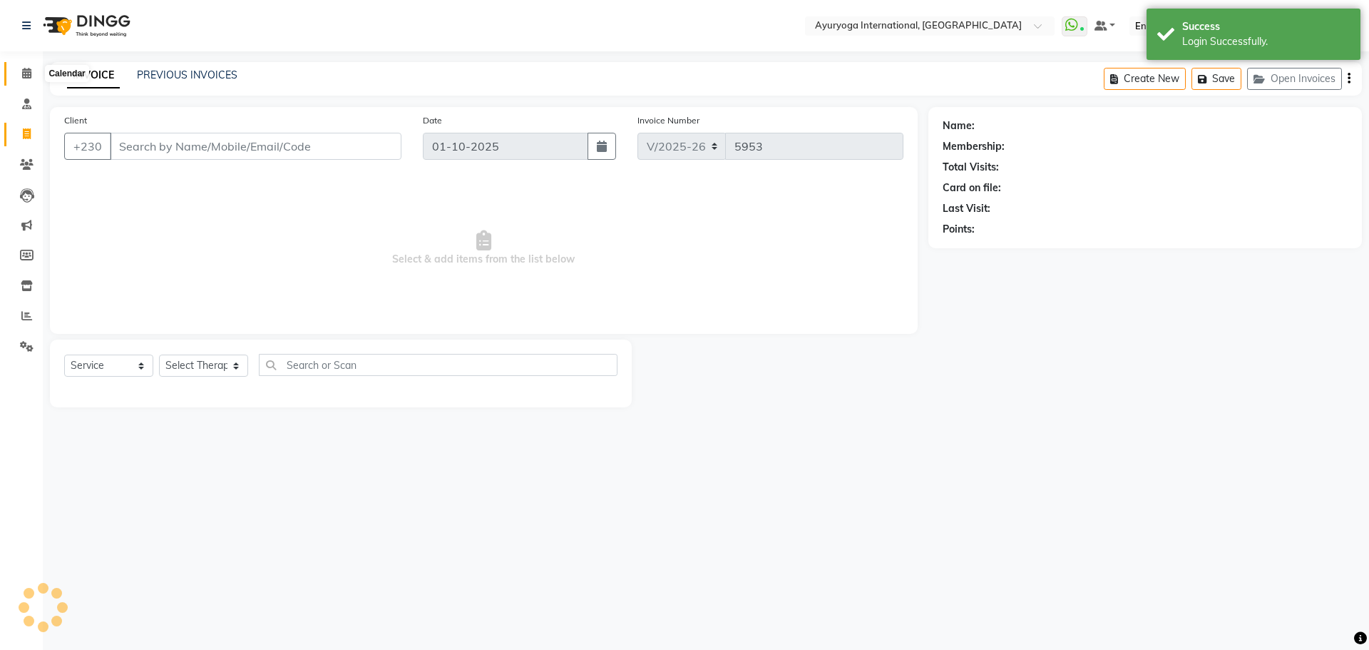
click at [21, 73] on span at bounding box center [26, 74] width 25 height 16
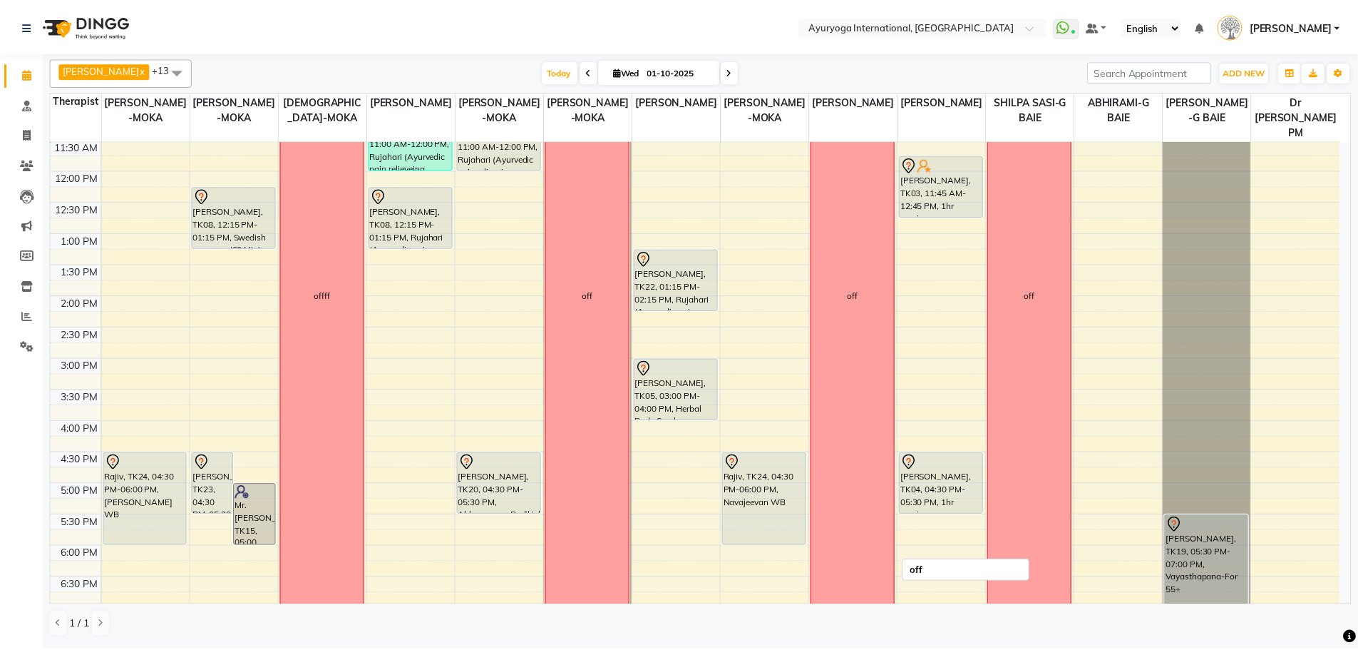
scroll to position [285, 0]
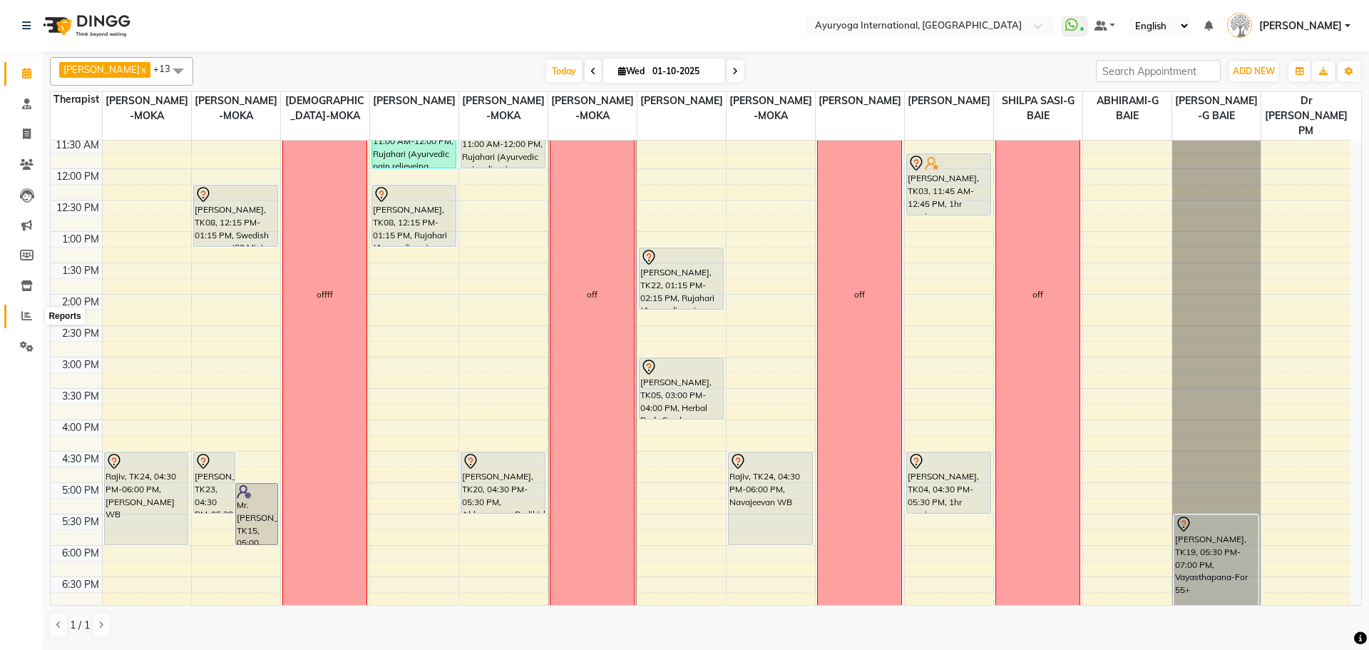
click at [29, 319] on icon at bounding box center [26, 315] width 11 height 11
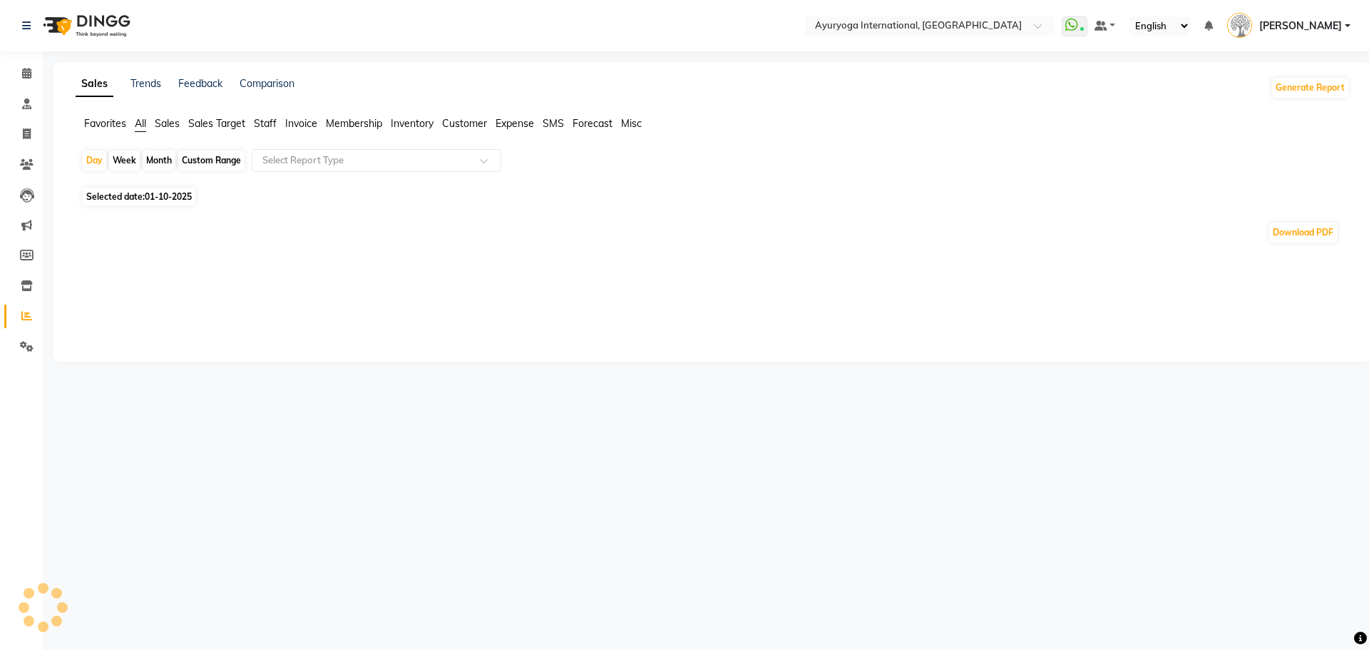
click at [520, 121] on span "Expense" at bounding box center [515, 123] width 39 height 13
click at [180, 123] on span "Sales" at bounding box center [167, 123] width 25 height 13
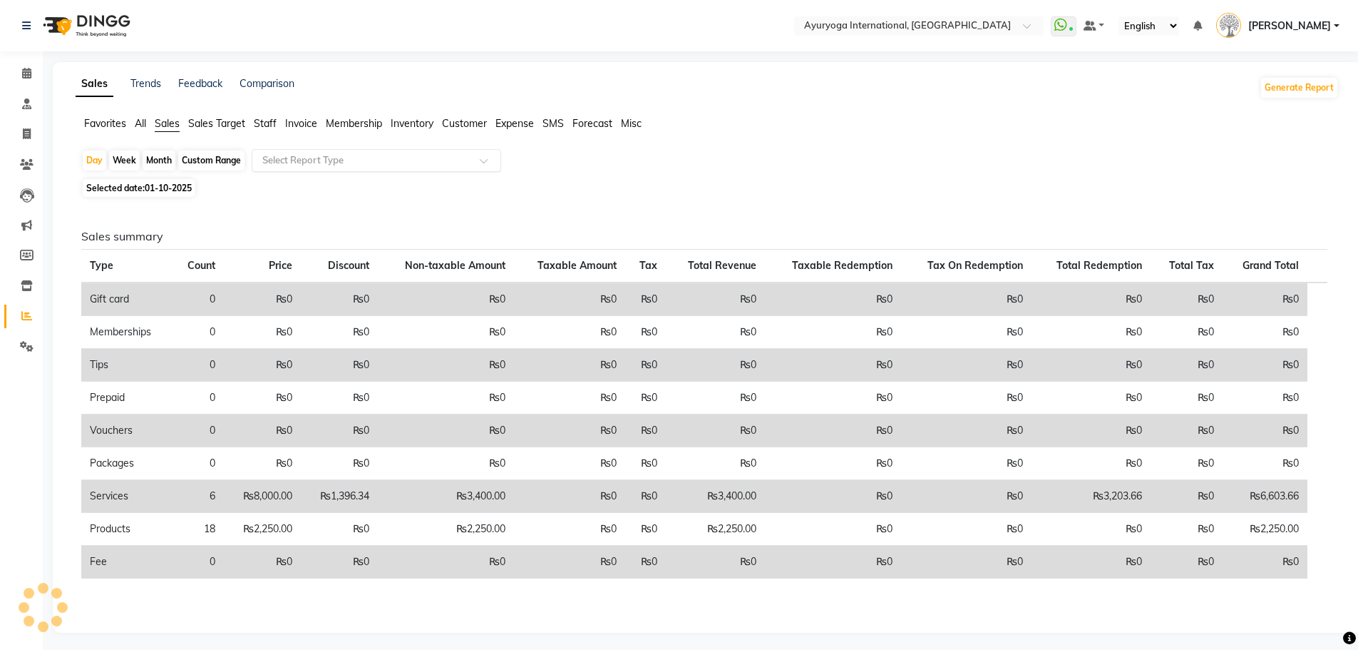
click at [332, 155] on input "text" at bounding box center [362, 160] width 205 height 14
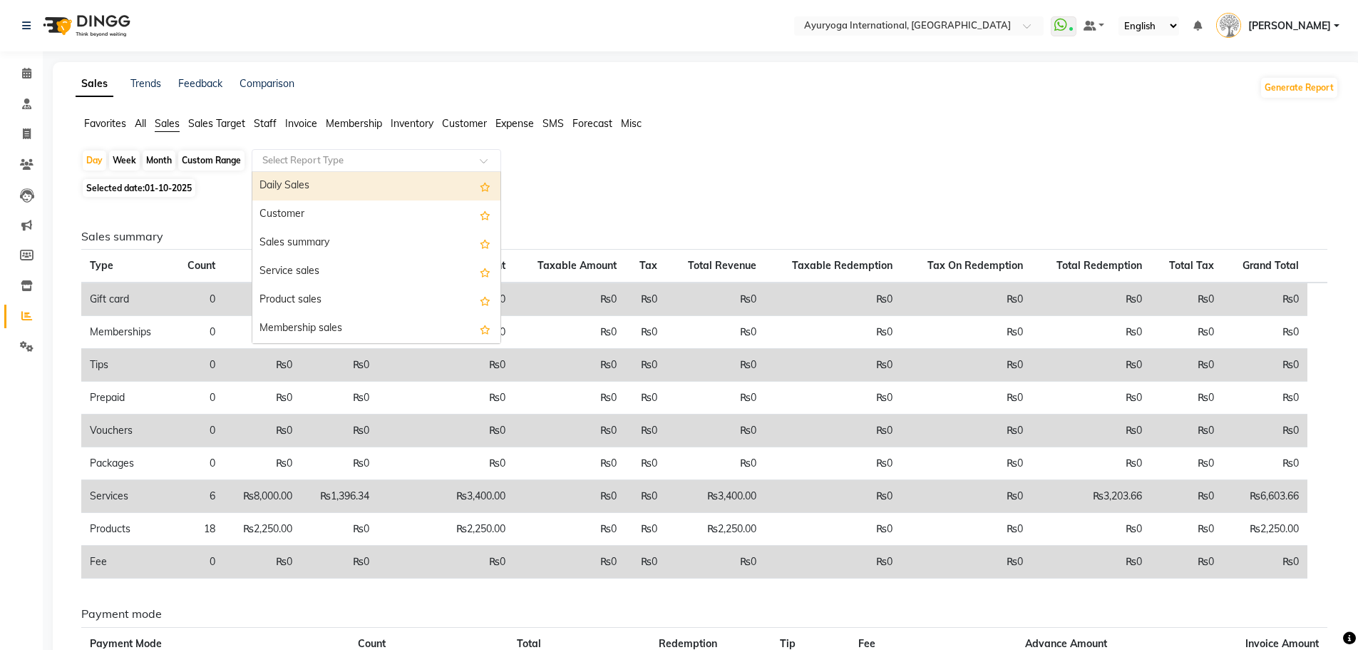
click at [329, 193] on div "Daily Sales" at bounding box center [376, 186] width 248 height 29
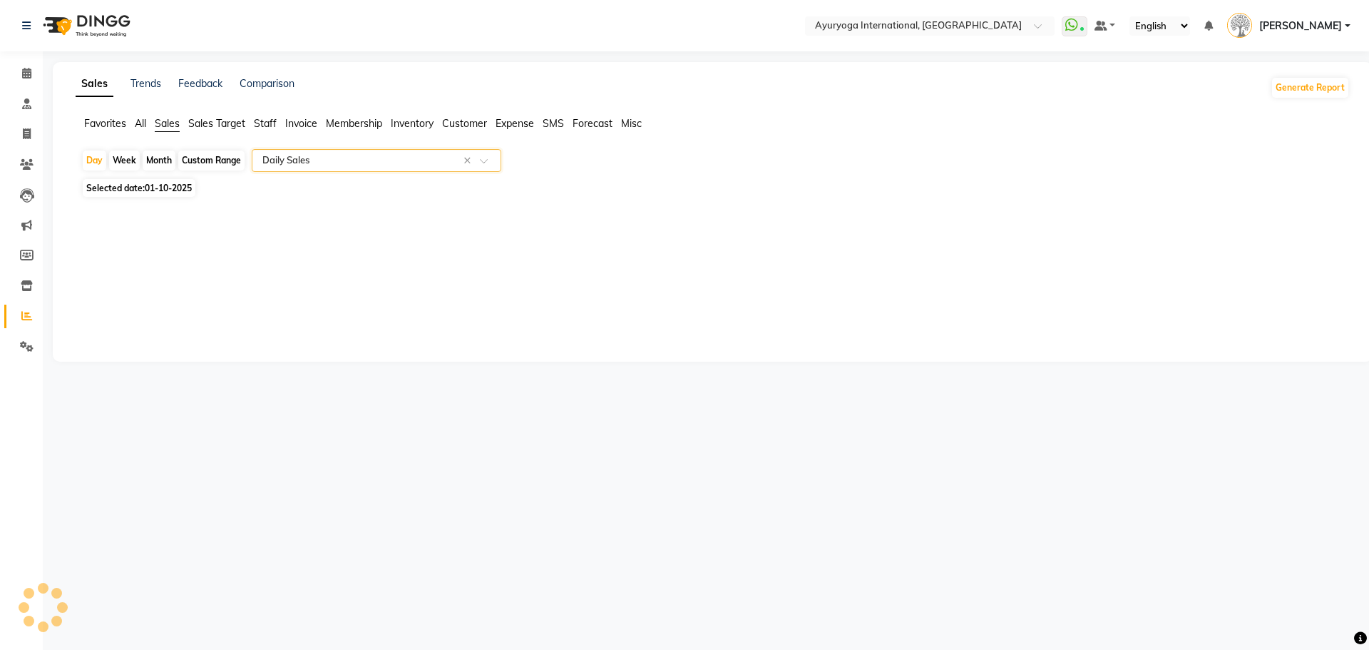
select select "full_report"
select select "csv"
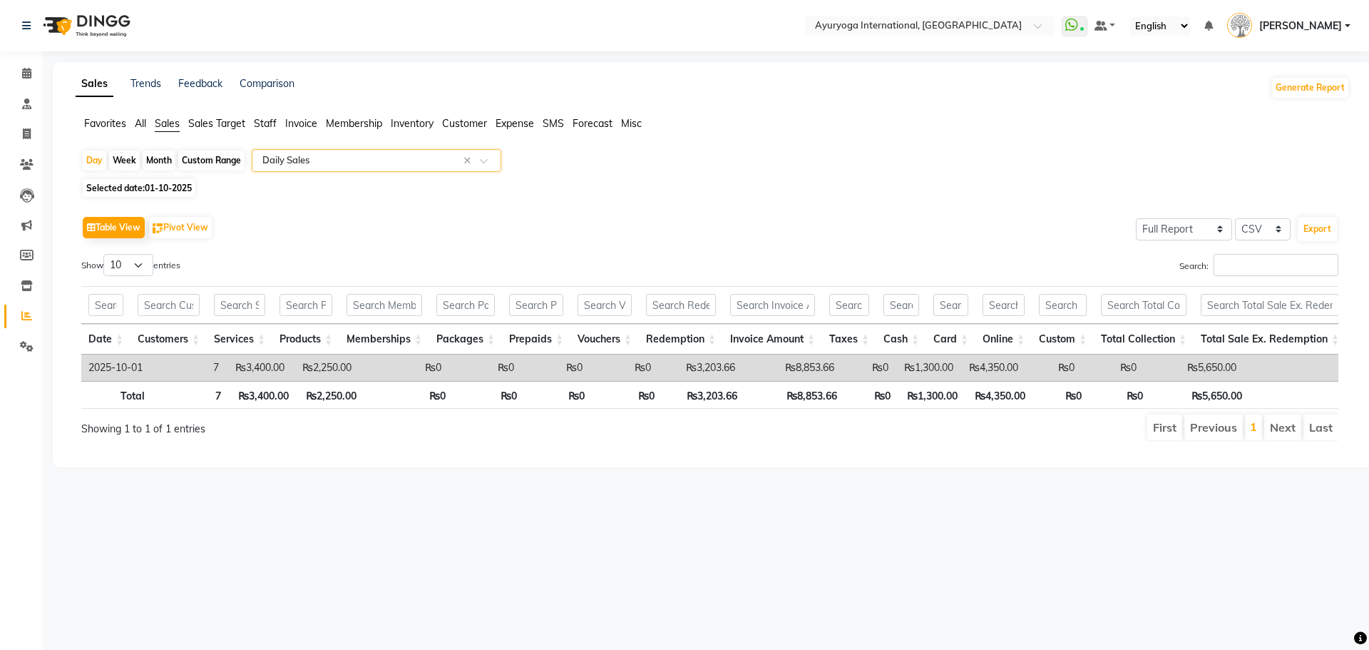
click at [160, 161] on div "Month" at bounding box center [159, 160] width 33 height 20
select select "10"
select select "2025"
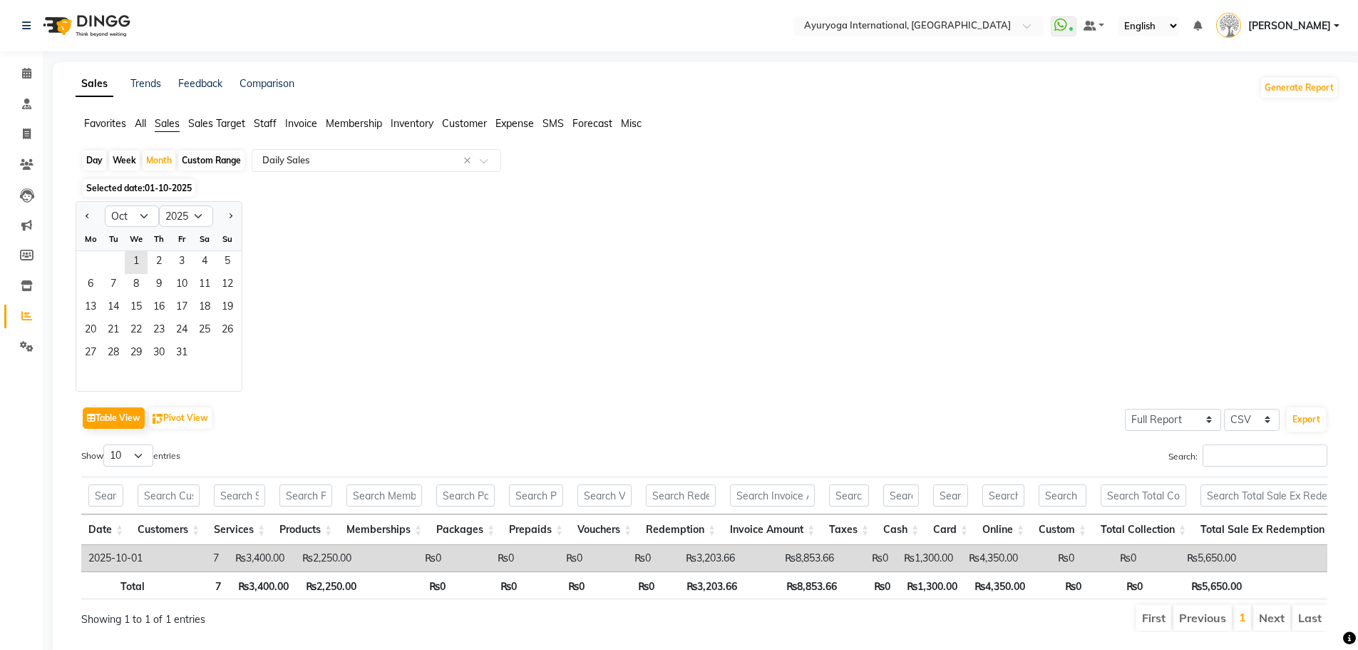
click at [165, 192] on span "01-10-2025" at bounding box center [168, 188] width 47 height 11
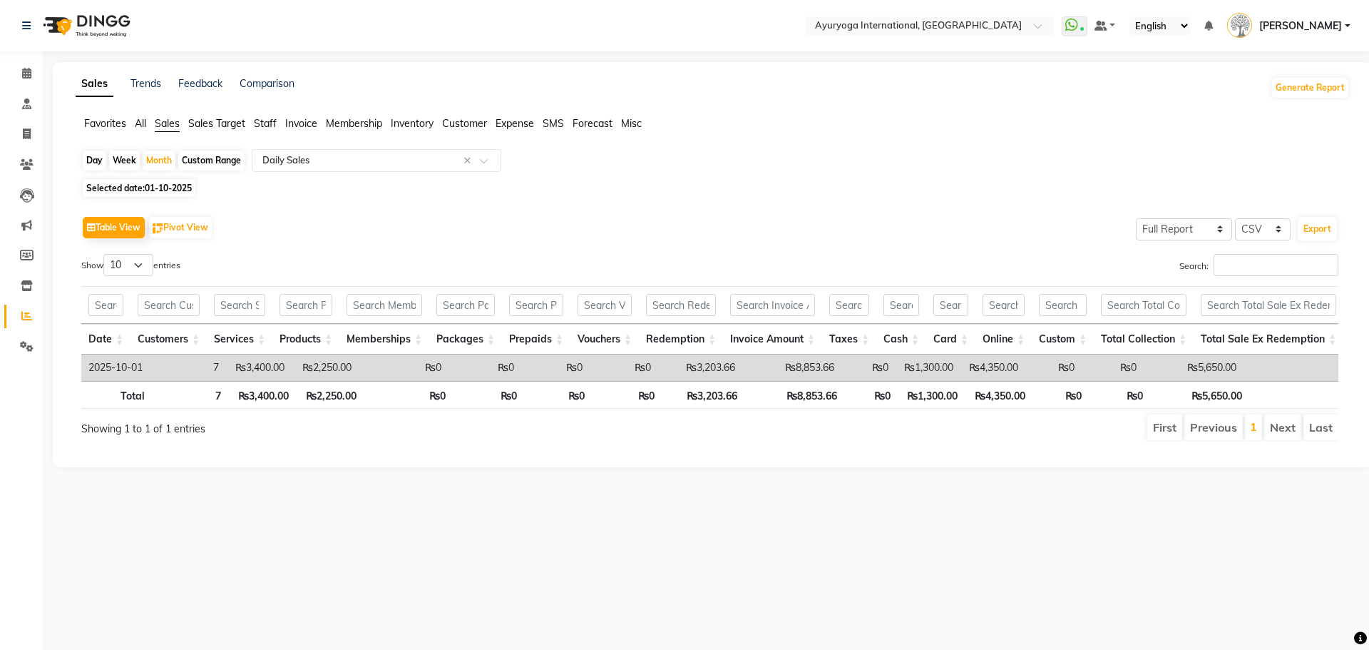
click at [157, 176] on div "Day Week Month Custom Range Select Report Type × Daily Sales × Selected date: 0…" at bounding box center [713, 301] width 1274 height 304
click at [159, 195] on span "Selected date: 01-10-2025" at bounding box center [139, 188] width 113 height 18
select select "10"
select select "2025"
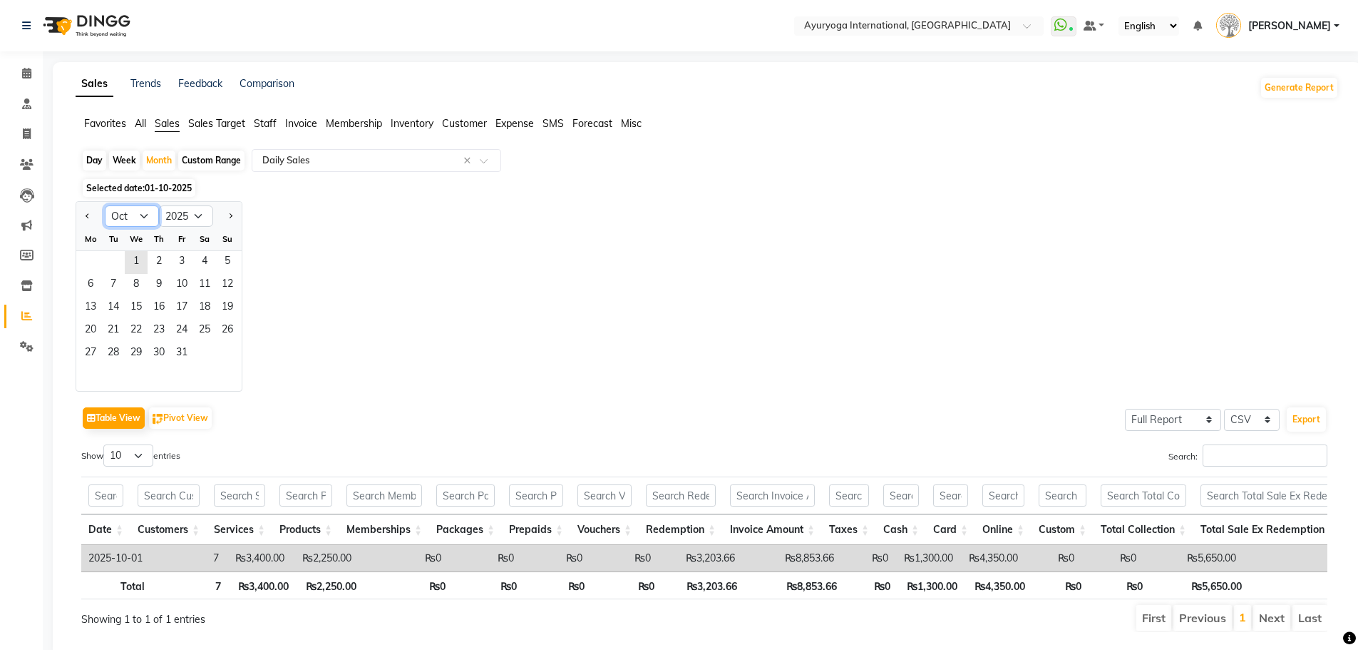
click at [136, 217] on select "Jan Feb Mar Apr May Jun Jul Aug Sep Oct Nov Dec" at bounding box center [132, 215] width 54 height 21
select select "9"
click at [105, 205] on select "Jan Feb Mar Apr May Jun Jul Aug Sep Oct Nov Dec" at bounding box center [132, 215] width 54 height 21
click at [133, 335] on span "24" at bounding box center [136, 330] width 23 height 23
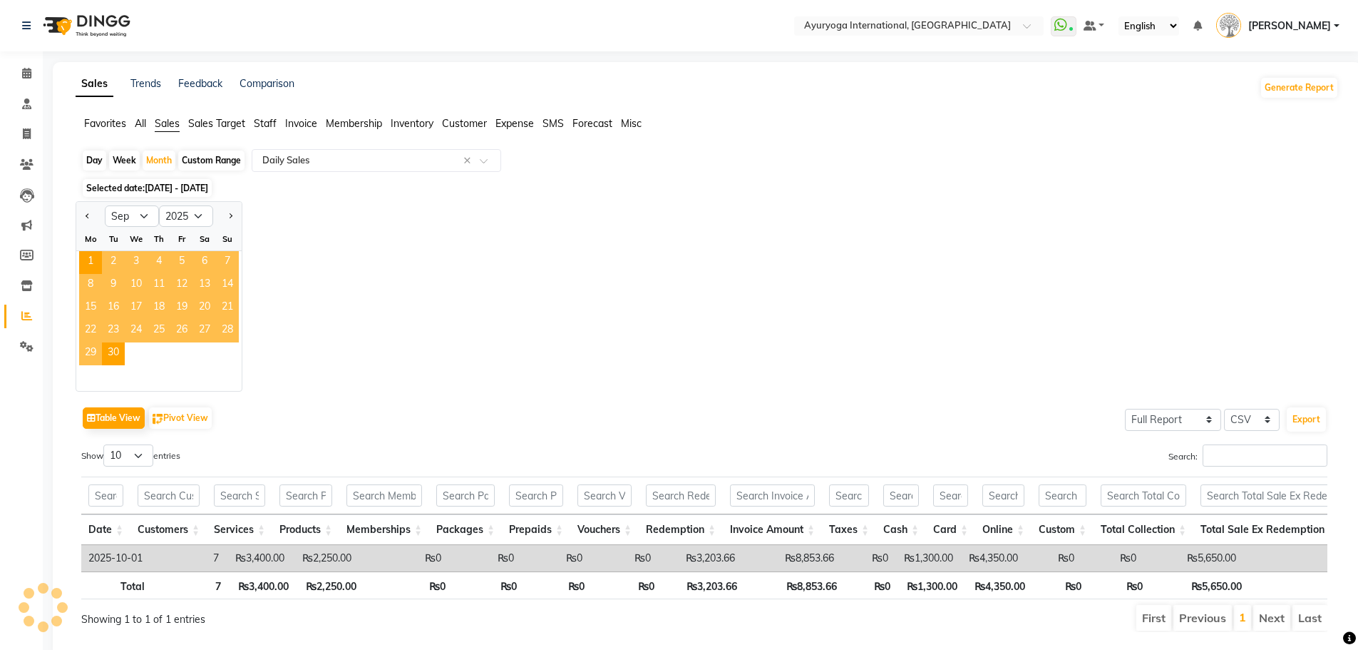
click at [342, 269] on div "Jan Feb Mar Apr May Jun Jul Aug Sep Oct Nov Dec 2015 2016 2017 2018 2019 2020 2…" at bounding box center [708, 296] width 1264 height 190
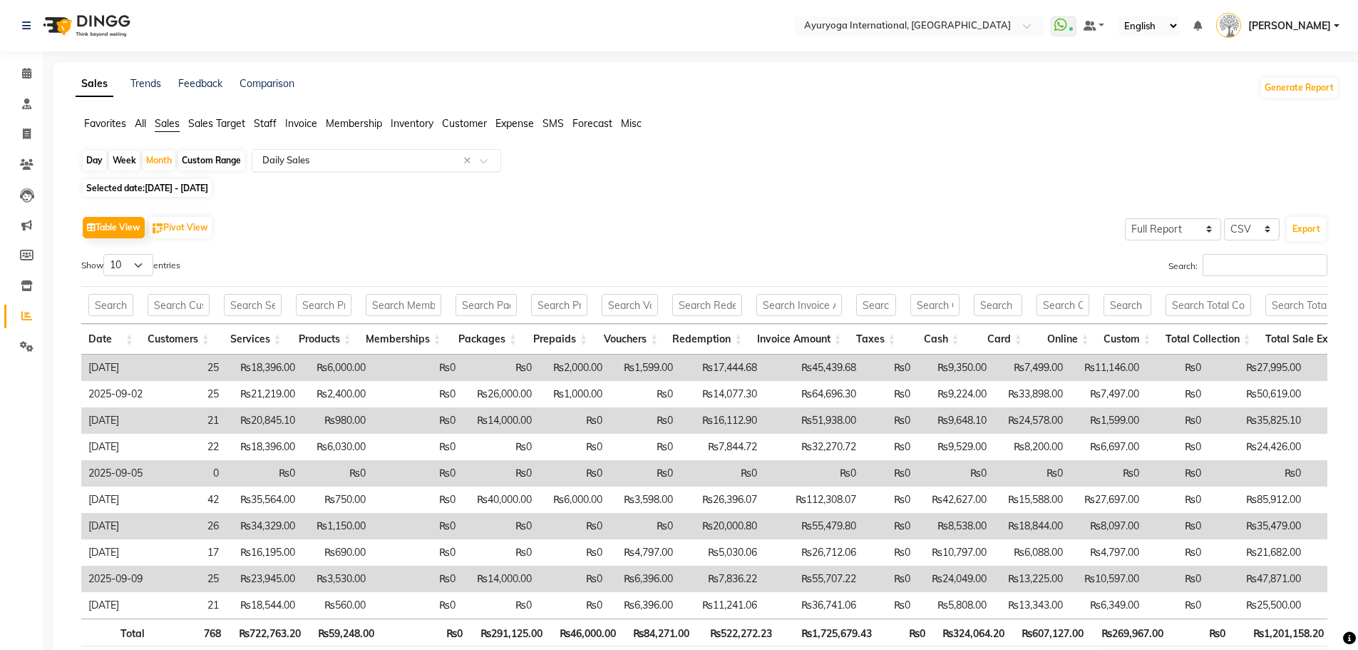
click at [339, 150] on div "Select Report Type × Daily Sales ×" at bounding box center [377, 160] width 250 height 23
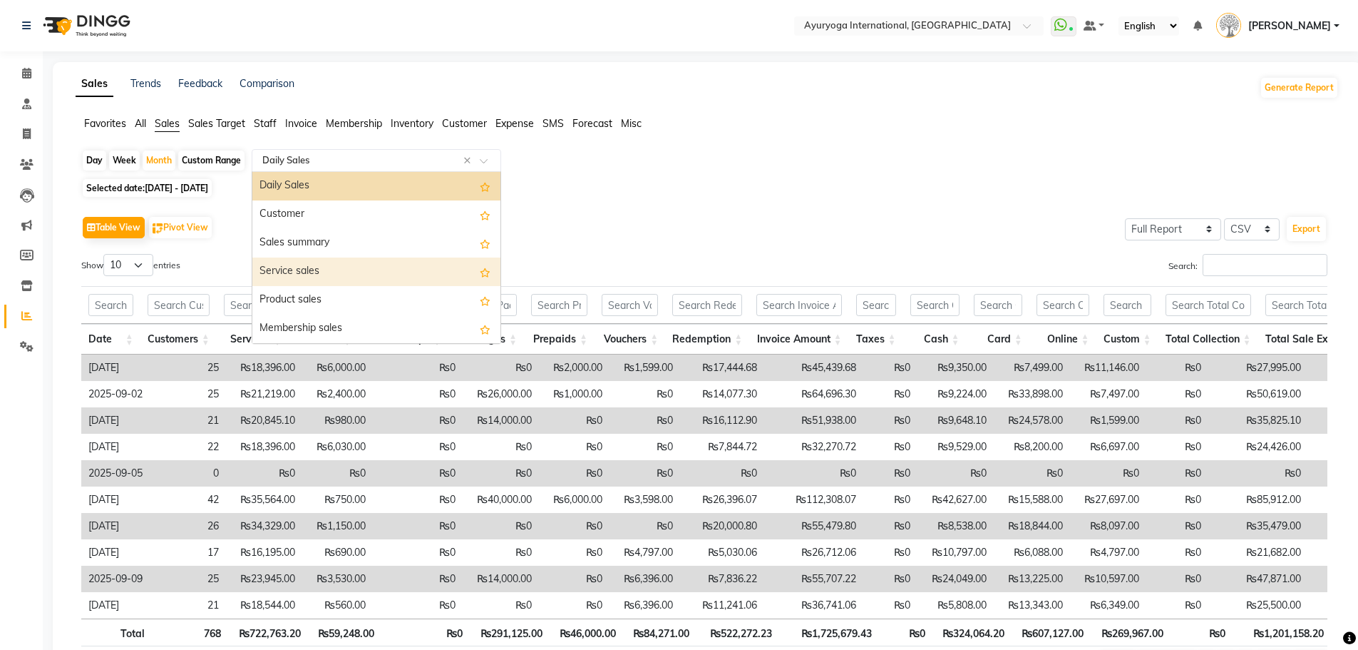
click at [332, 265] on div "Service sales" at bounding box center [376, 271] width 248 height 29
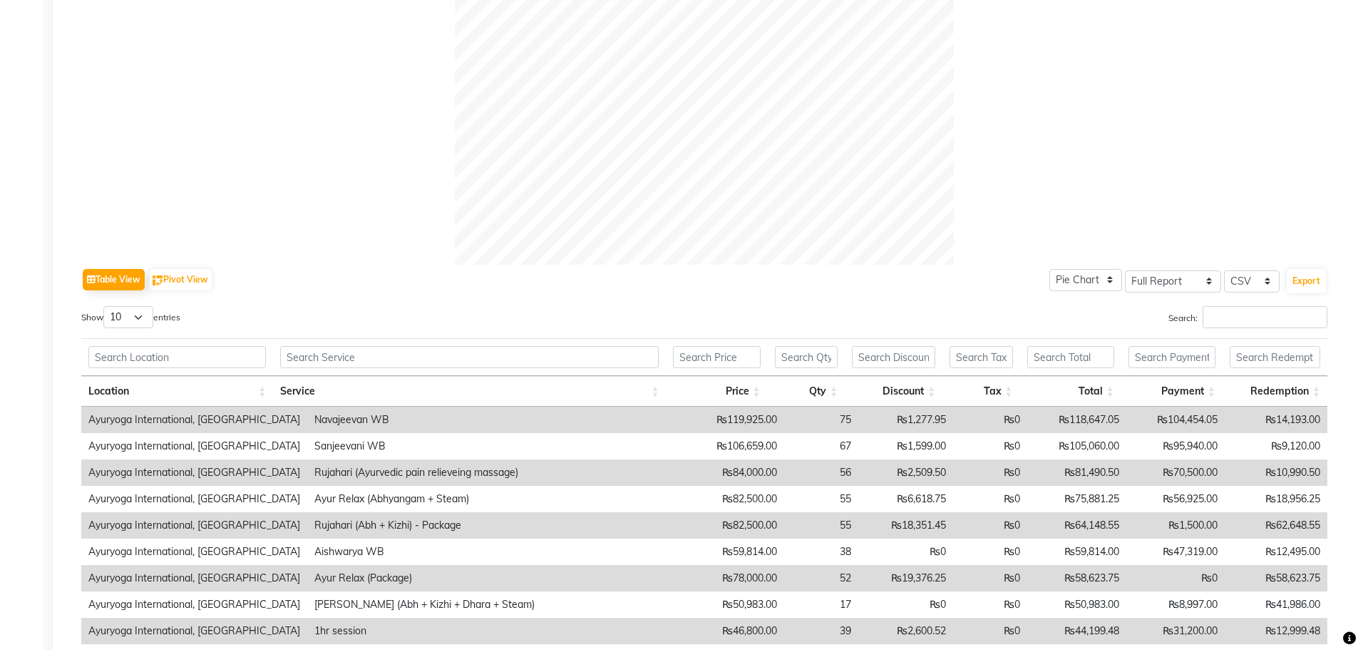
scroll to position [603, 0]
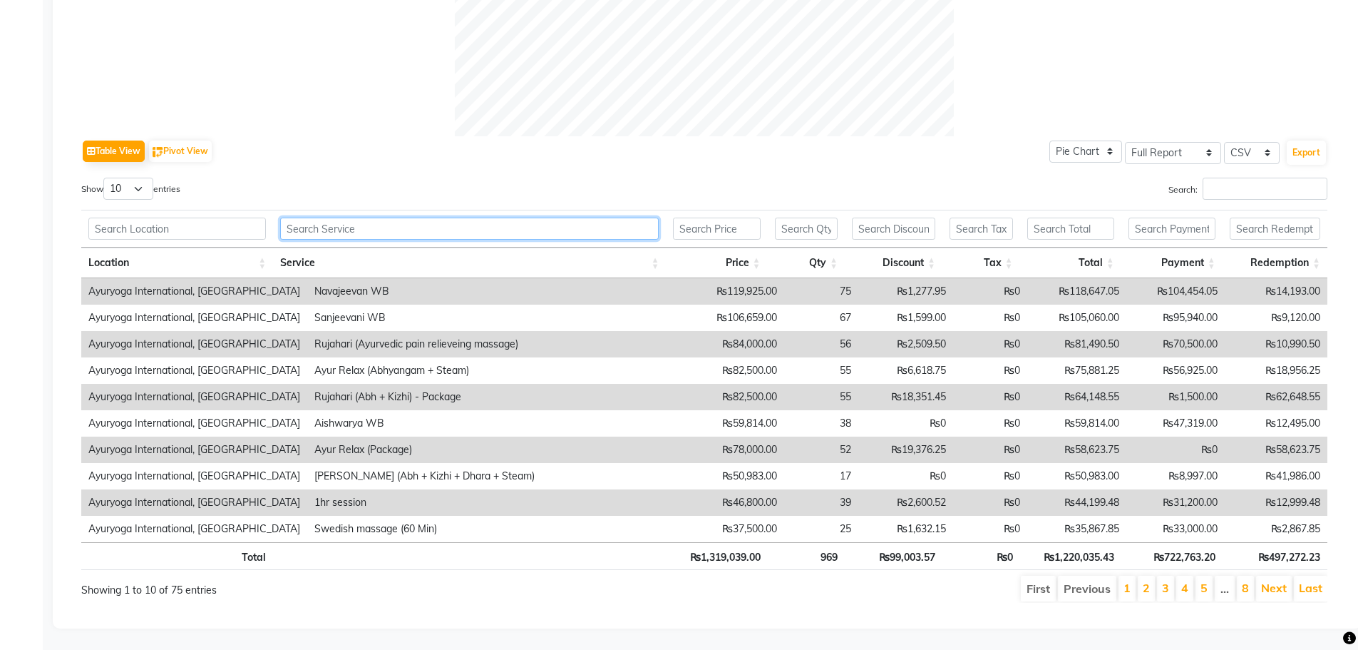
click at [418, 217] on input "text" at bounding box center [469, 228] width 379 height 22
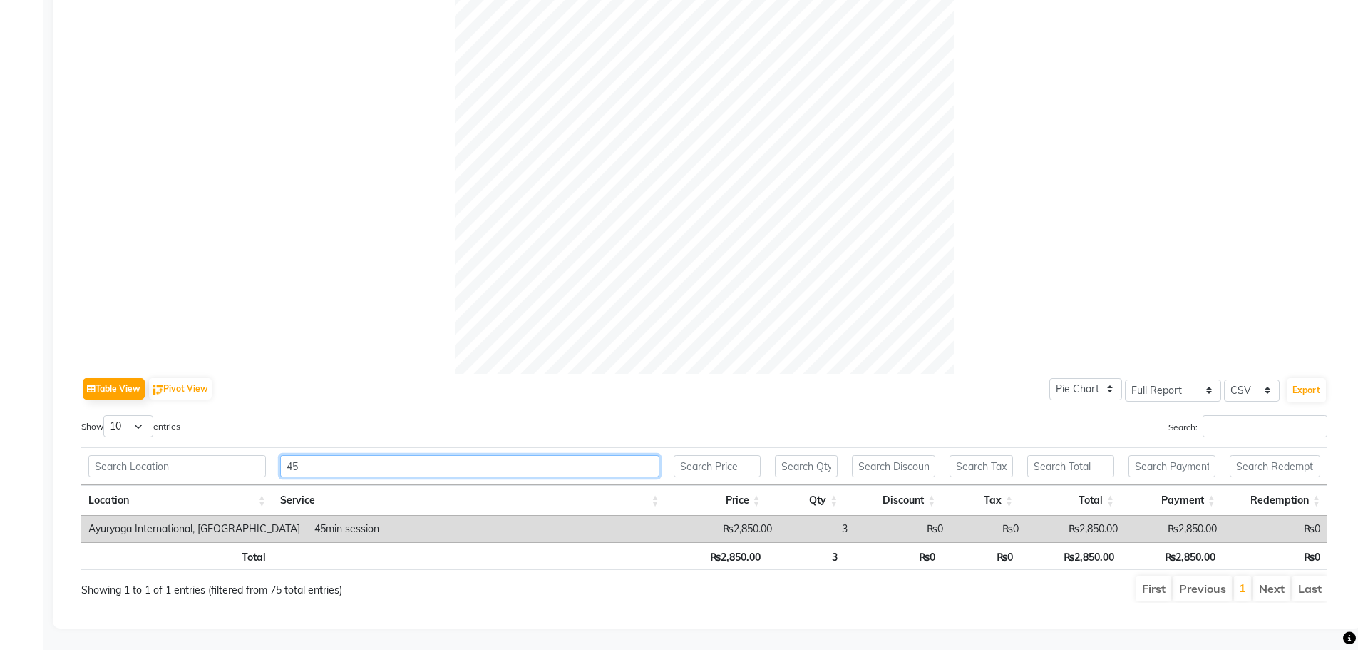
click at [436, 456] on input "45" at bounding box center [469, 466] width 379 height 22
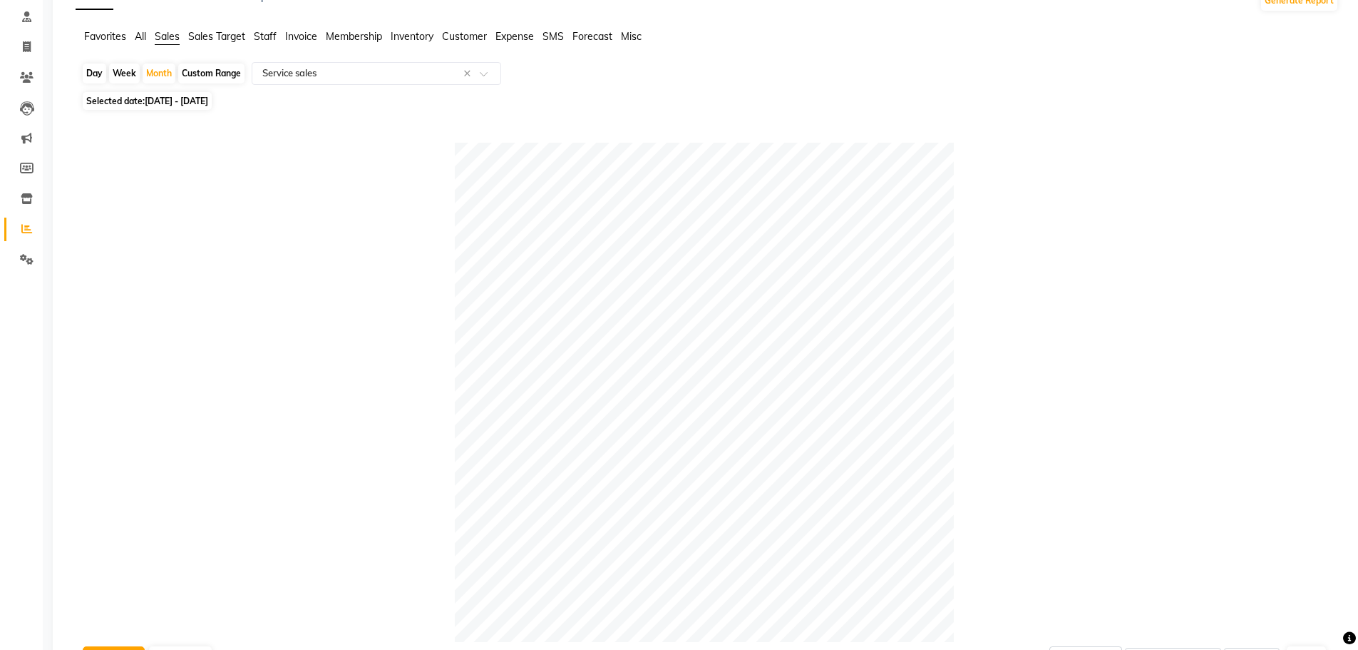
scroll to position [0, 0]
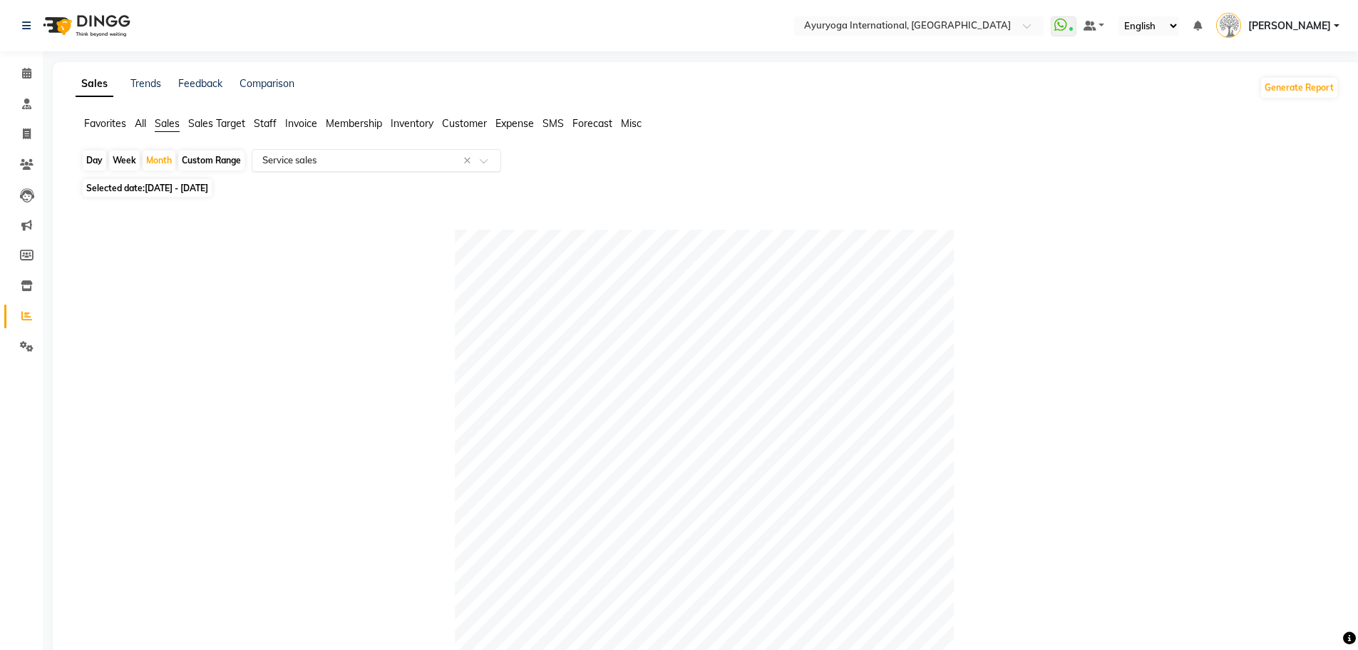
type input "30"
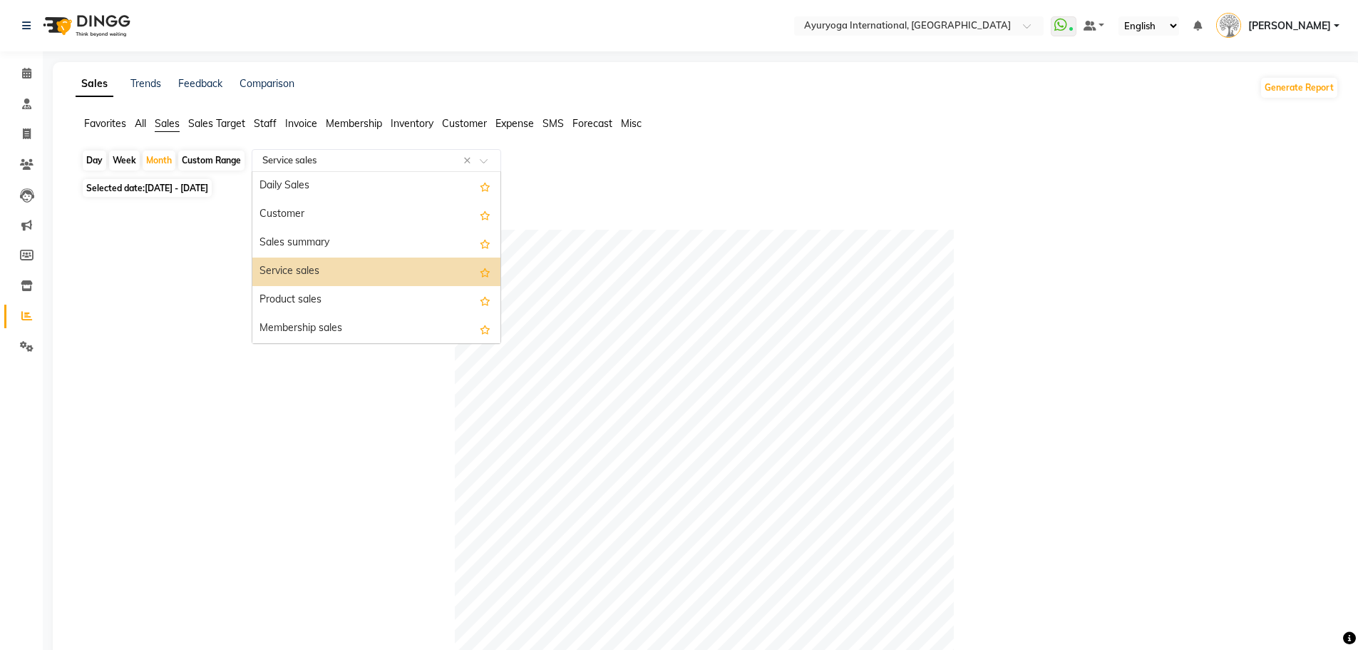
click at [286, 158] on input "text" at bounding box center [362, 160] width 205 height 14
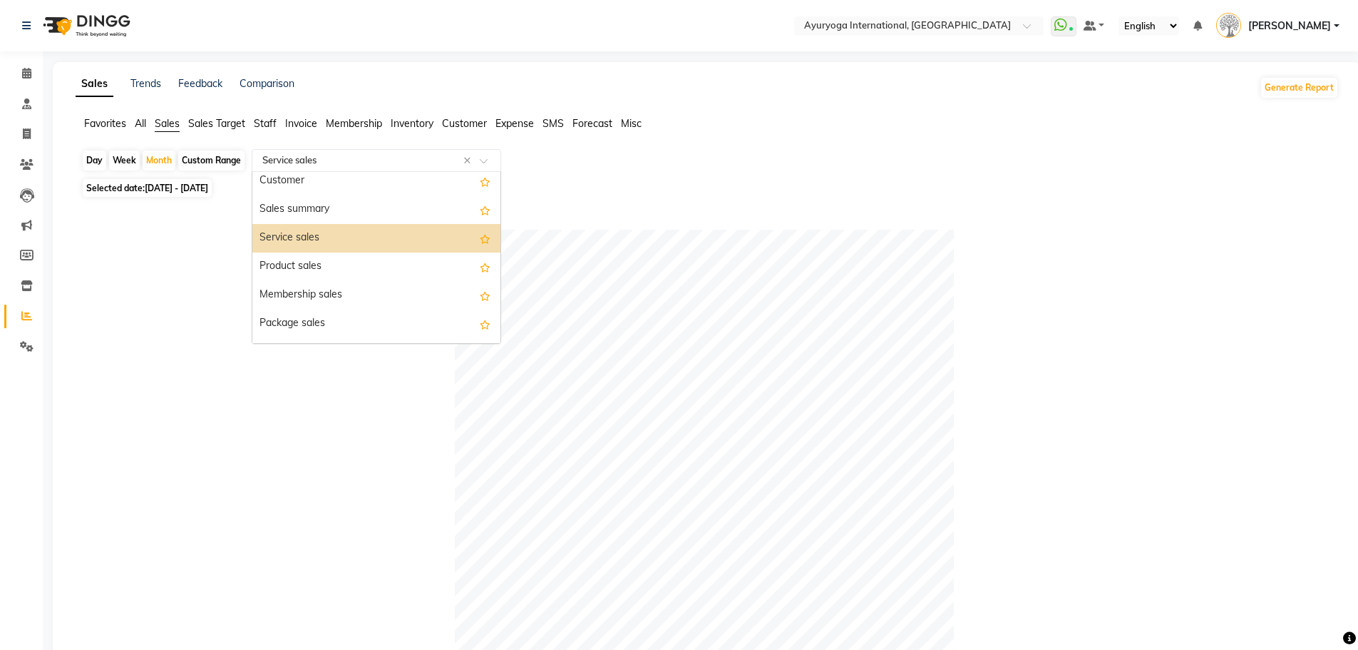
scroll to position [71, 0]
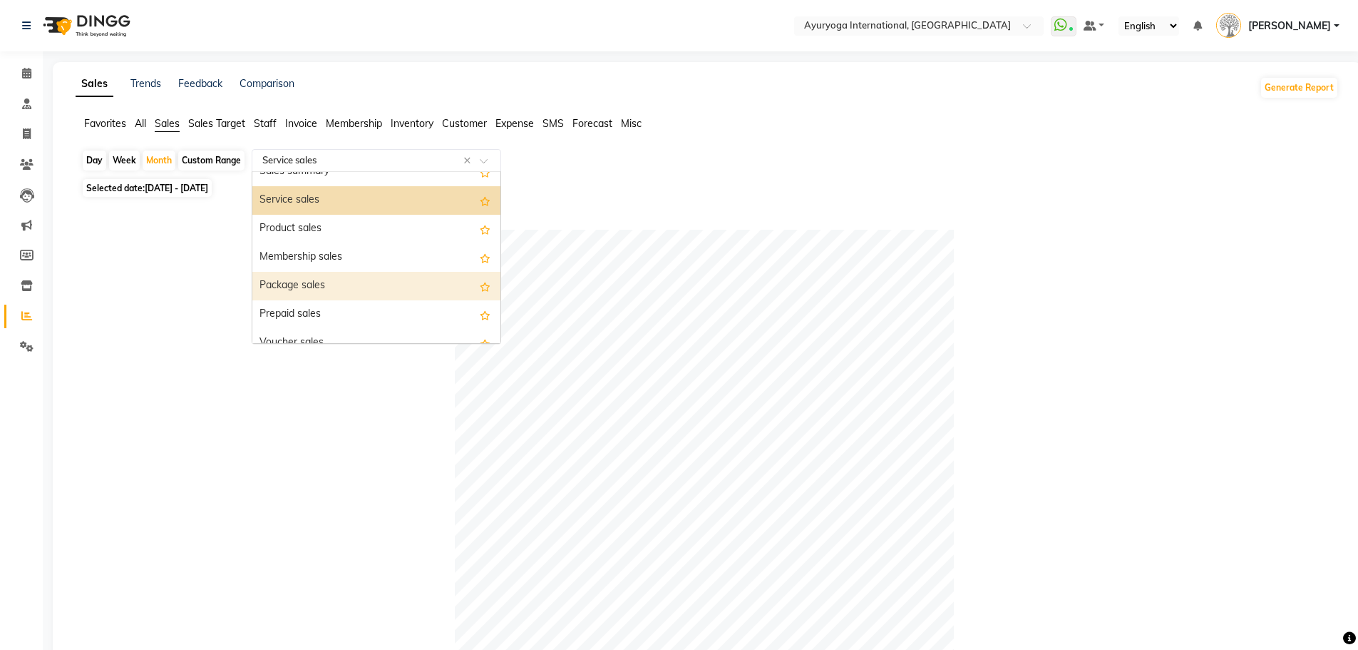
click at [302, 279] on div "Package sales" at bounding box center [376, 286] width 248 height 29
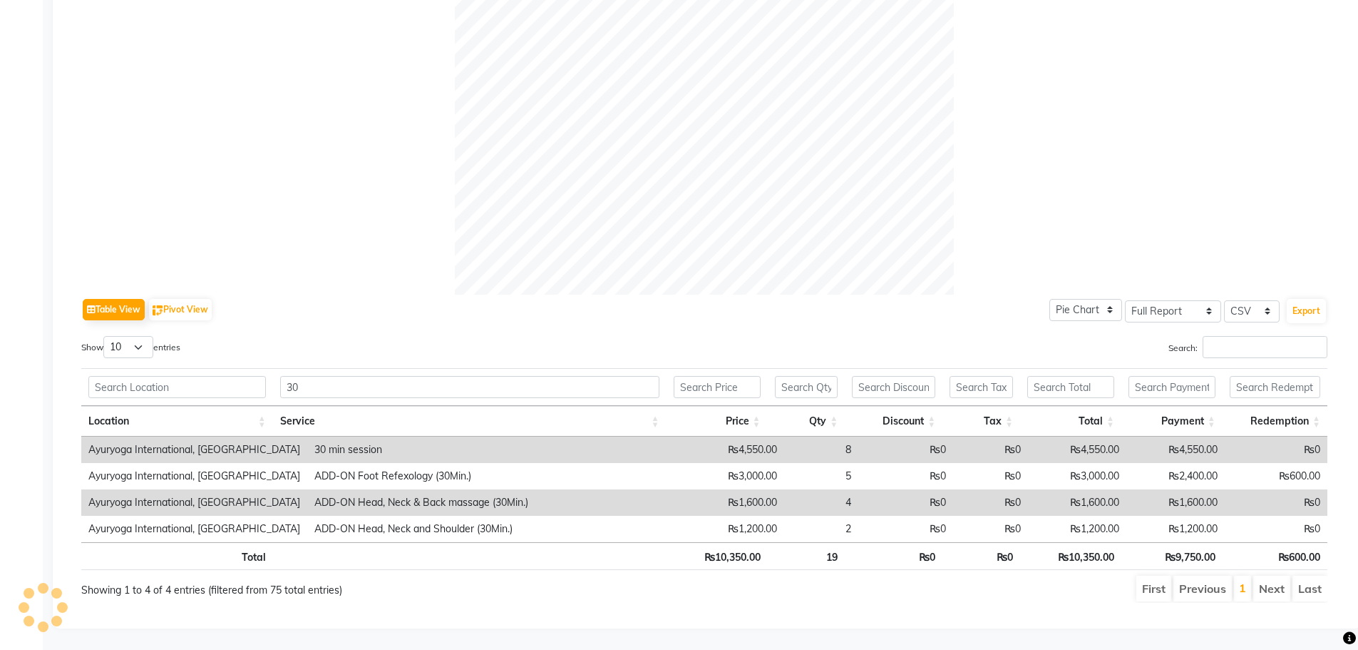
scroll to position [445, 0]
click at [363, 376] on input "30" at bounding box center [469, 387] width 379 height 22
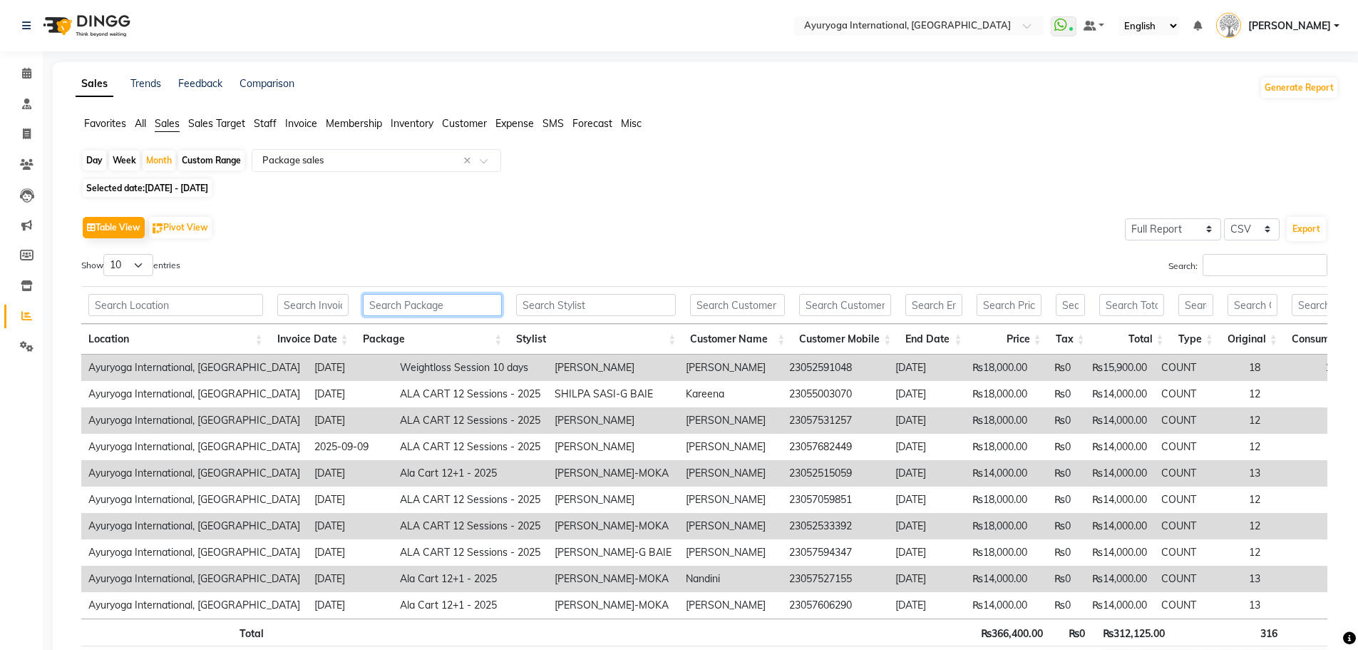
click at [427, 308] on input "text" at bounding box center [433, 305] width 140 height 22
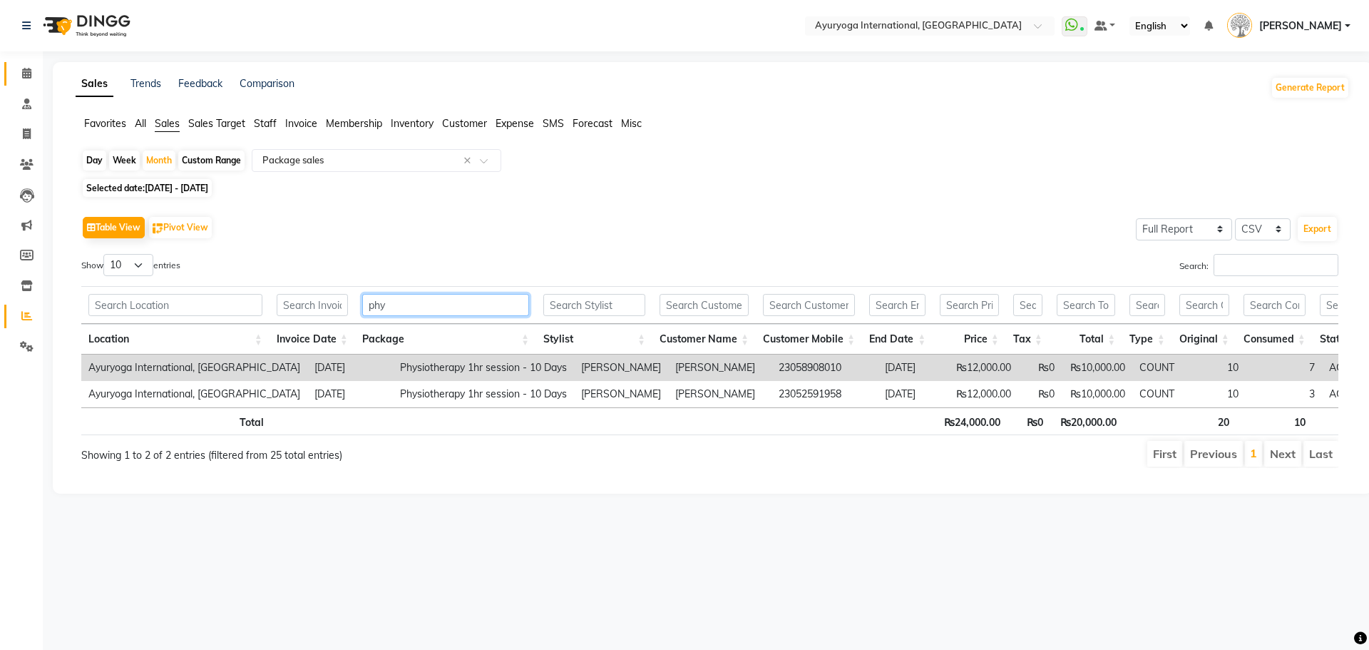
type input "phy"
click at [19, 71] on span at bounding box center [26, 74] width 25 height 16
